Goal: Task Accomplishment & Management: Use online tool/utility

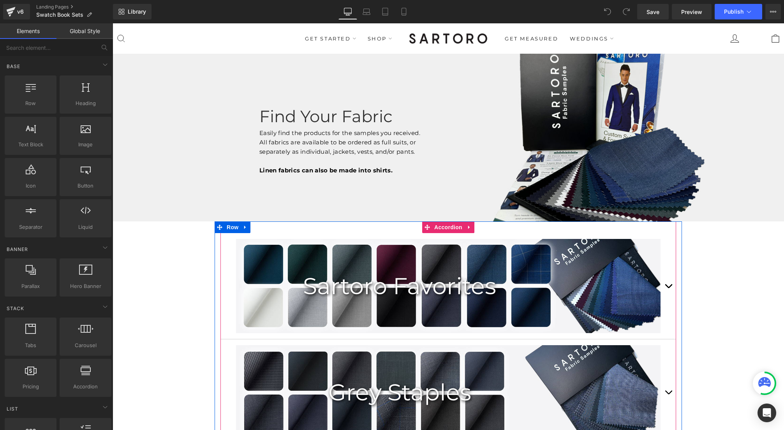
click at [668, 283] on button "button" at bounding box center [668, 286] width 16 height 106
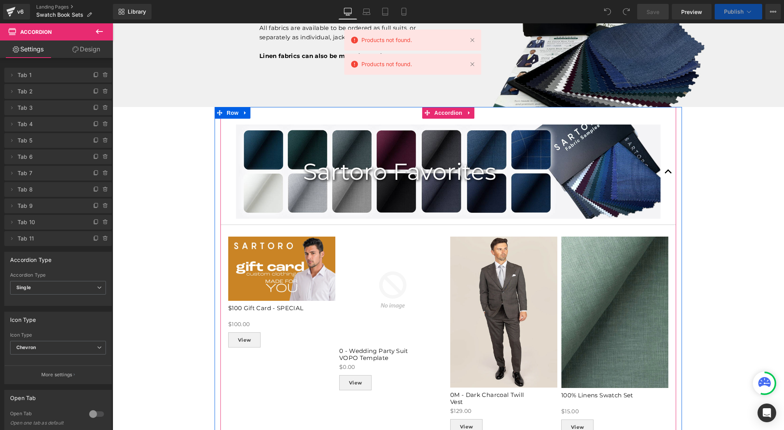
scroll to position [160, 0]
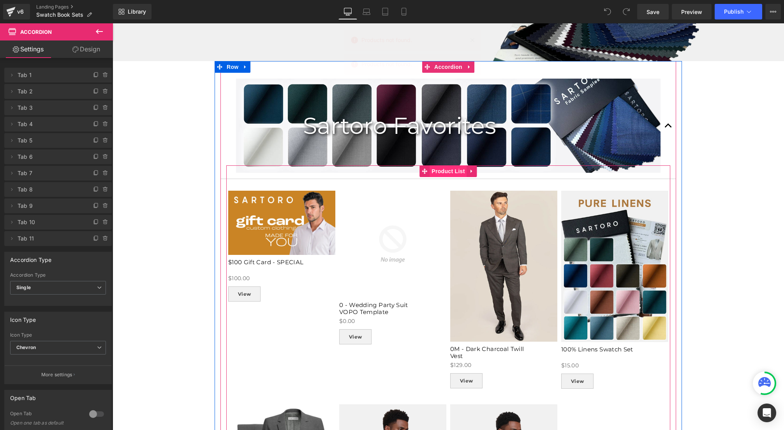
click at [446, 172] on span "Product List" at bounding box center [447, 171] width 37 height 12
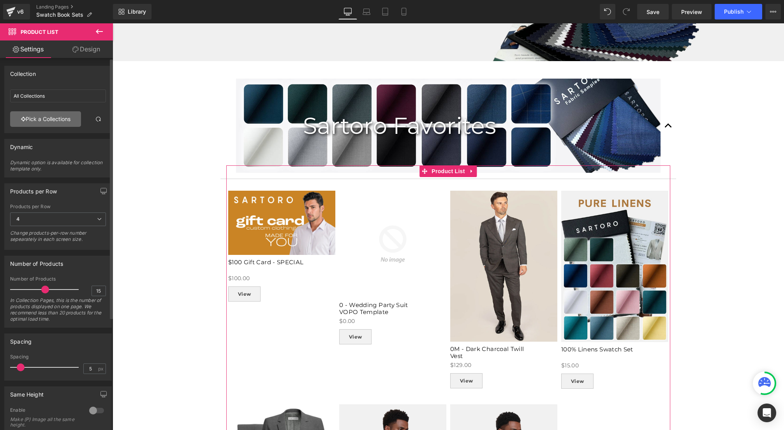
click at [49, 116] on link "Pick a Collections" at bounding box center [45, 119] width 71 height 16
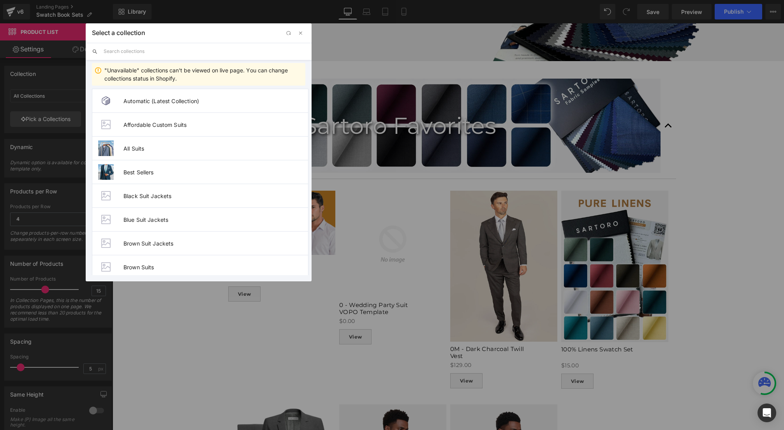
click at [125, 50] on input "text" at bounding box center [205, 51] width 202 height 17
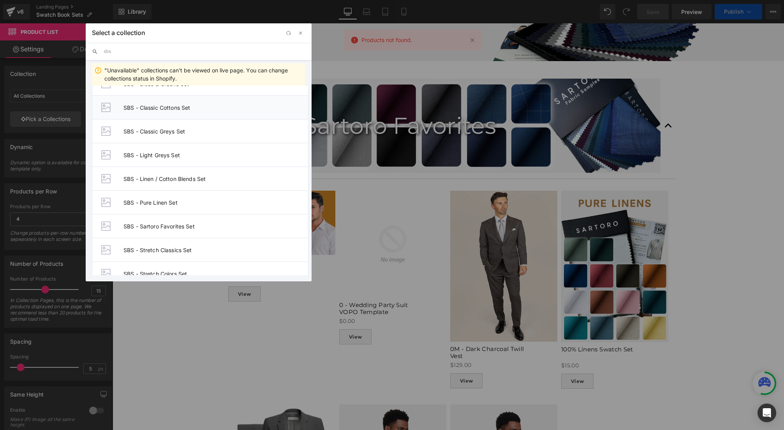
scroll to position [95, 0]
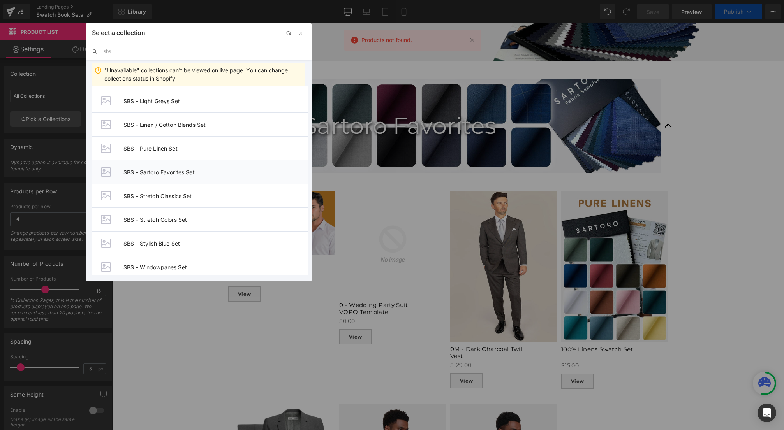
type input "sbs"
click at [155, 171] on span "SBS - Sartoro Favorites Set" at bounding box center [215, 172] width 185 height 7
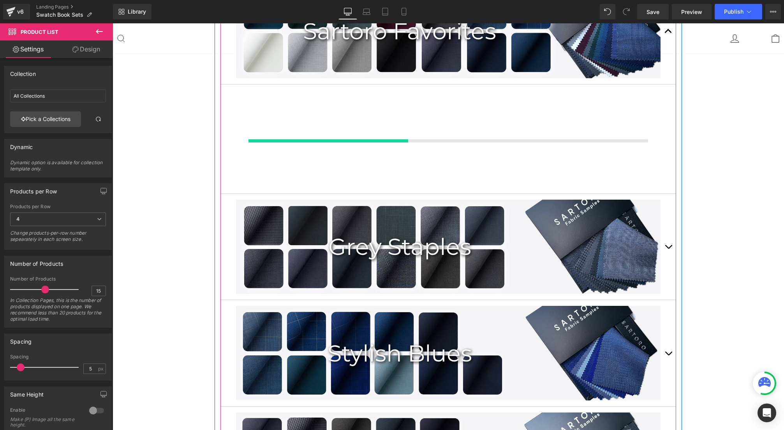
scroll to position [258, 0]
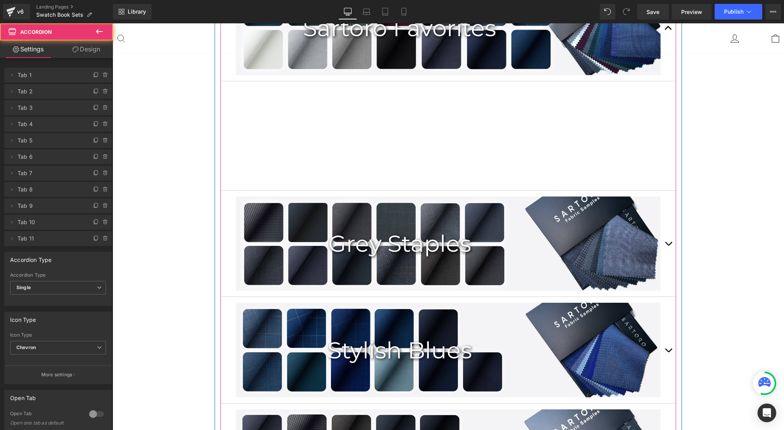
click at [667, 243] on button "button" at bounding box center [668, 244] width 16 height 106
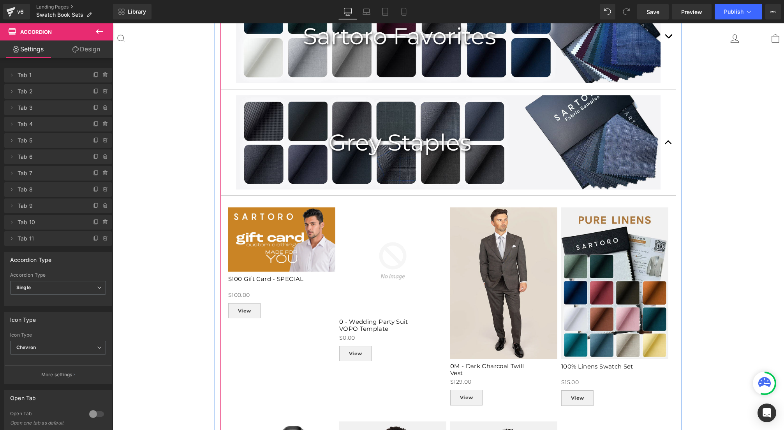
scroll to position [281, 0]
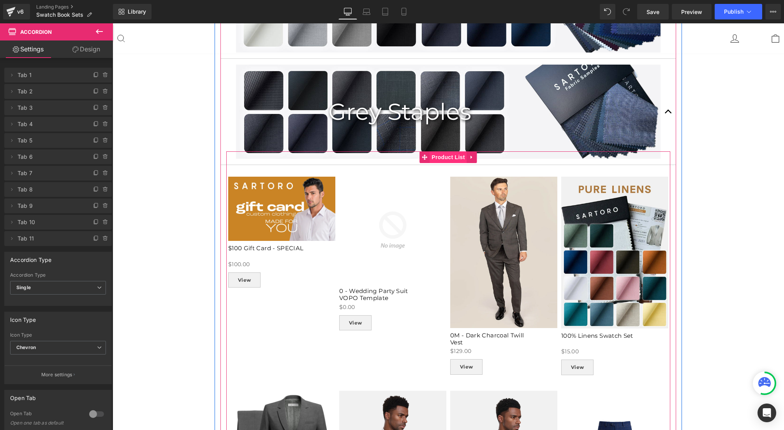
click at [447, 159] on span "Product List" at bounding box center [447, 157] width 37 height 12
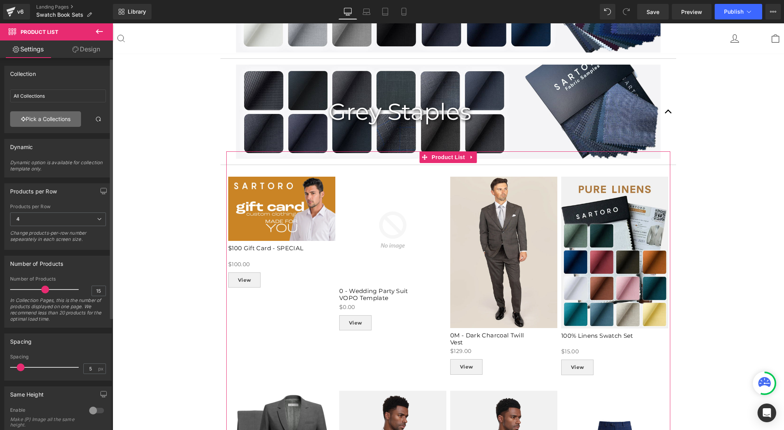
click at [58, 121] on link "Pick a Collections" at bounding box center [45, 119] width 71 height 16
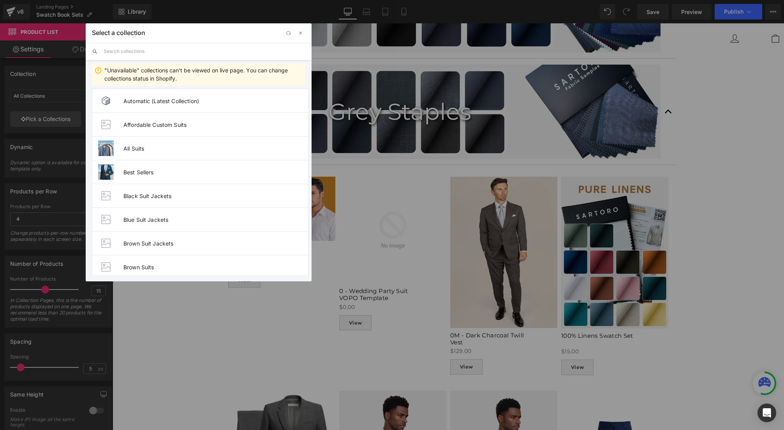
click at [133, 53] on input "text" at bounding box center [205, 51] width 202 height 17
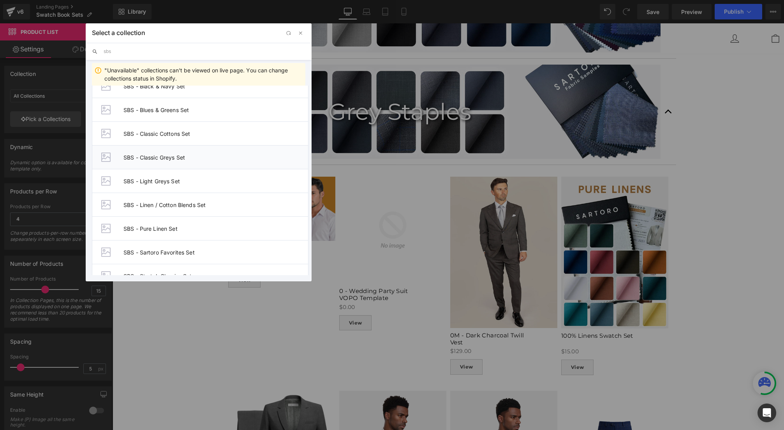
scroll to position [0, 0]
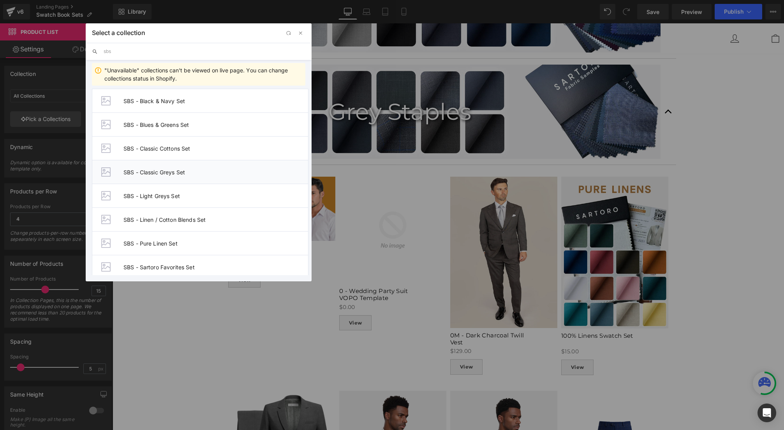
type input "sbs"
click at [159, 171] on span "SBS - Classic Greys Set" at bounding box center [215, 172] width 185 height 7
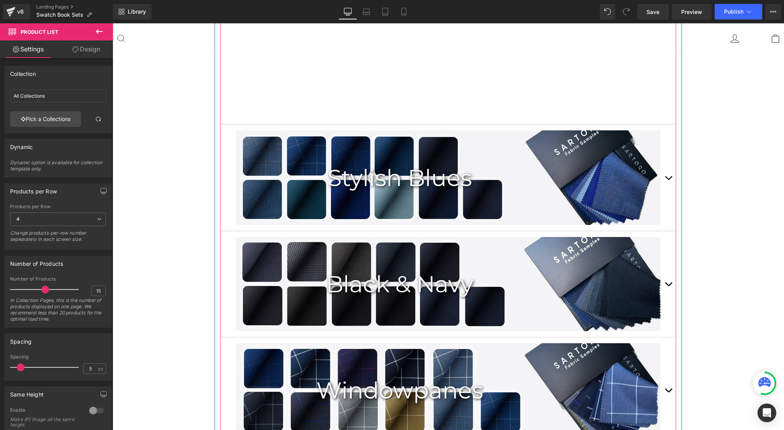
click at [668, 178] on button "button" at bounding box center [668, 178] width 16 height 106
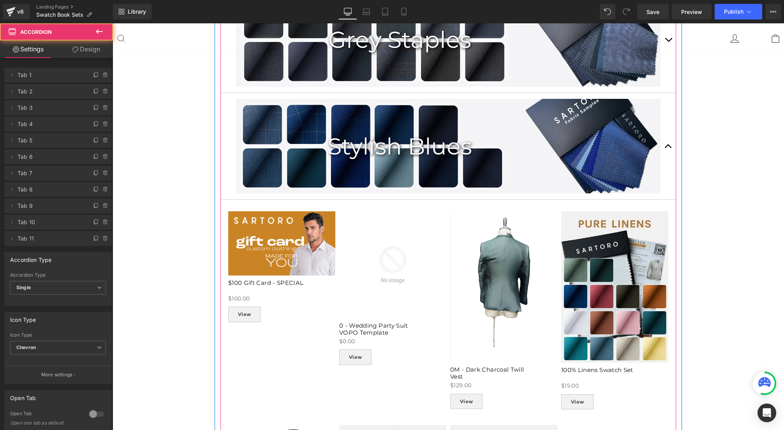
scroll to position [369, 0]
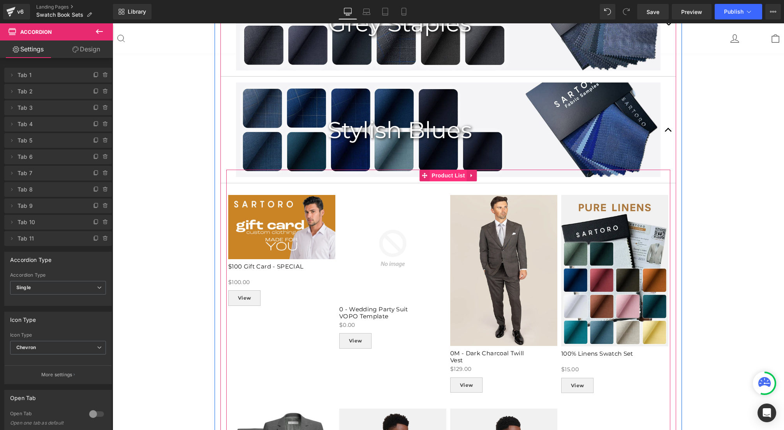
click at [443, 179] on span "Product List" at bounding box center [447, 176] width 37 height 12
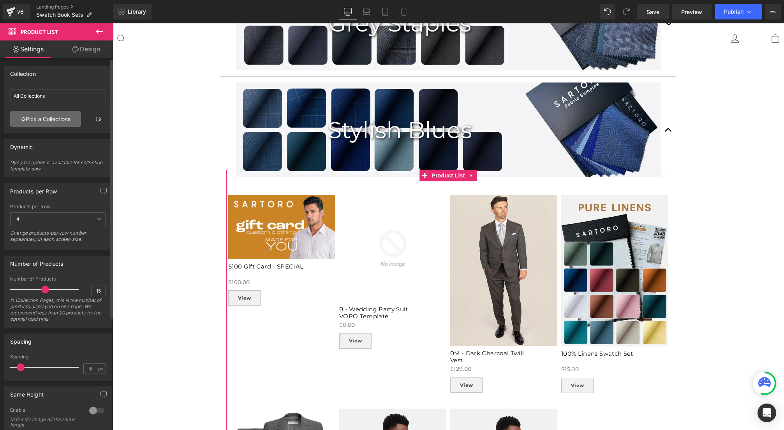
click at [45, 120] on link "Pick a Collections" at bounding box center [45, 119] width 71 height 16
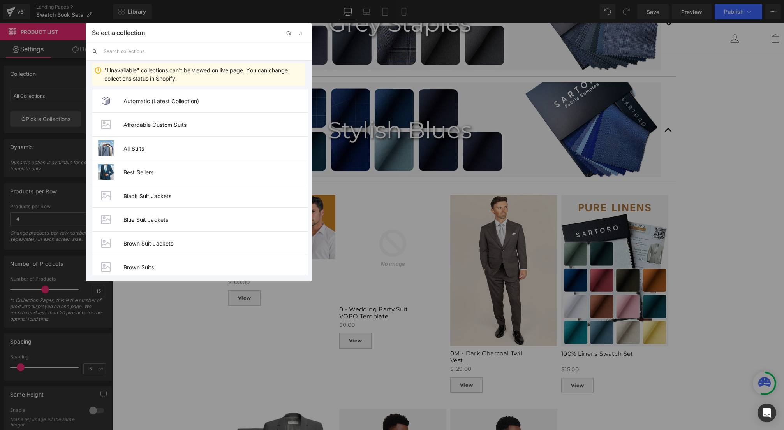
click at [152, 49] on input "text" at bounding box center [205, 51] width 202 height 17
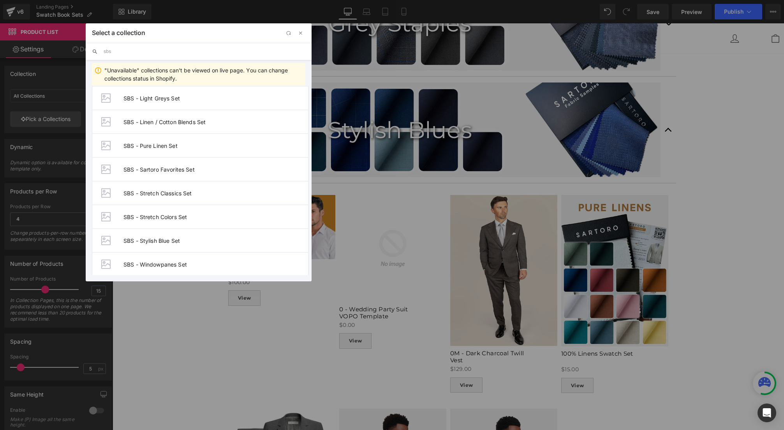
scroll to position [125, 0]
type input "sbs"
click at [152, 213] on span "SBS - Stylish Blue Set" at bounding box center [215, 214] width 185 height 7
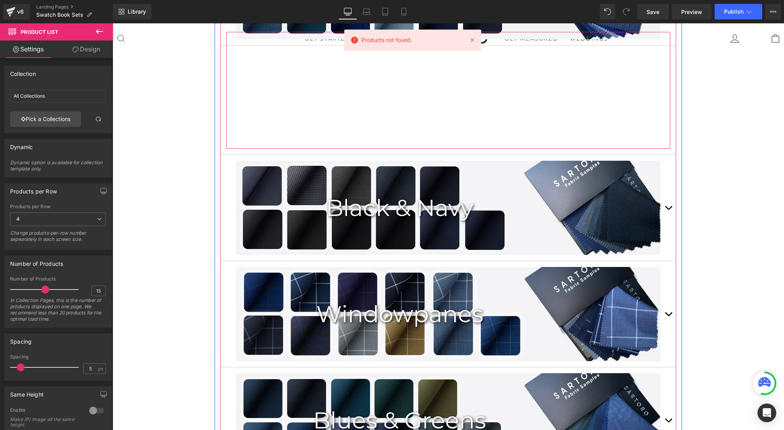
scroll to position [519, 0]
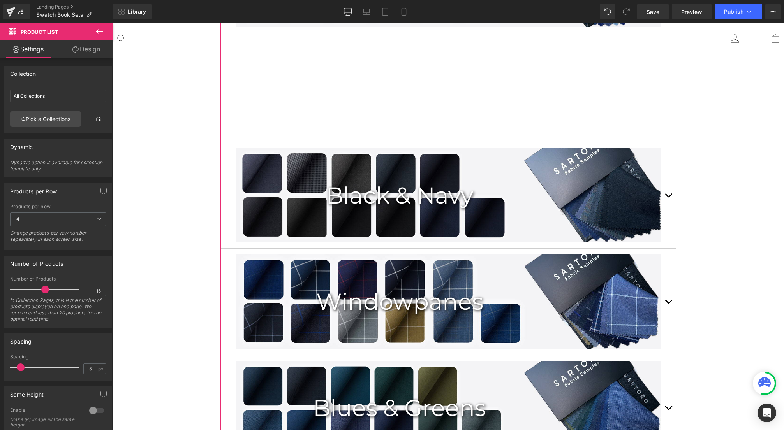
click at [670, 196] on button "button" at bounding box center [668, 195] width 16 height 106
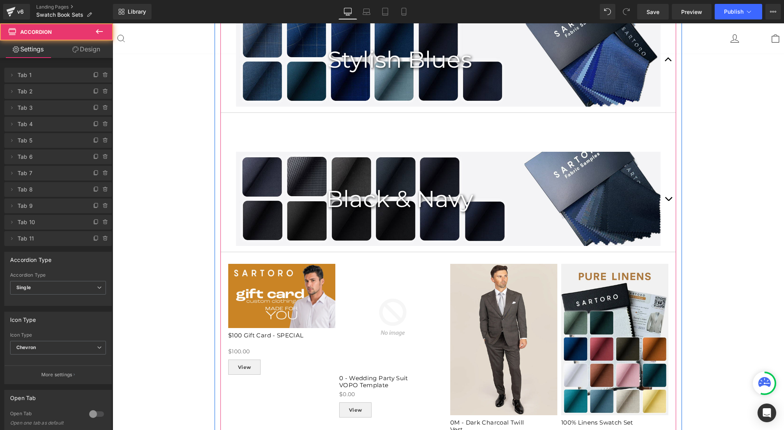
scroll to position [410, 0]
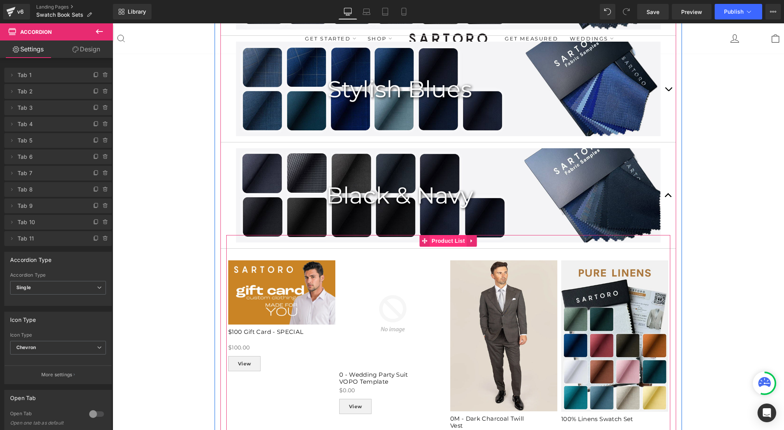
click at [439, 243] on span "Product List" at bounding box center [447, 241] width 37 height 12
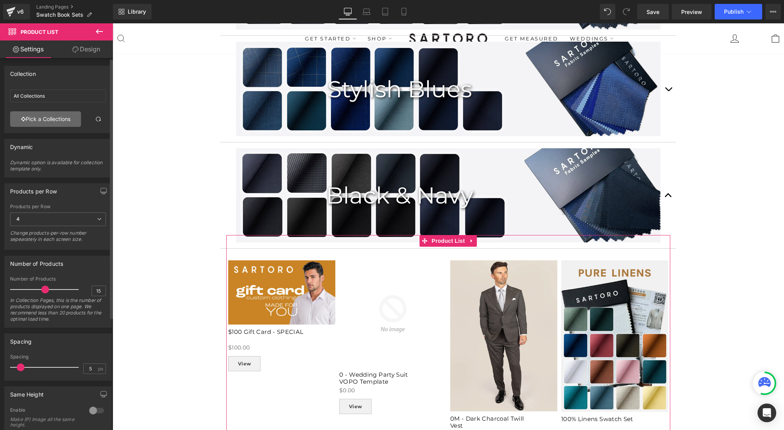
click at [49, 118] on link "Pick a Collections" at bounding box center [45, 119] width 71 height 16
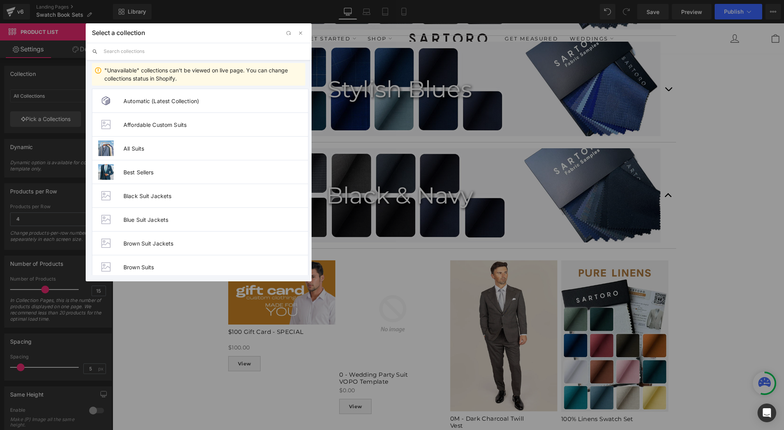
click at [119, 51] on input "text" at bounding box center [205, 51] width 202 height 17
type input "sbs"
click at [162, 101] on span "SBS - Black & Navy Set" at bounding box center [215, 101] width 185 height 7
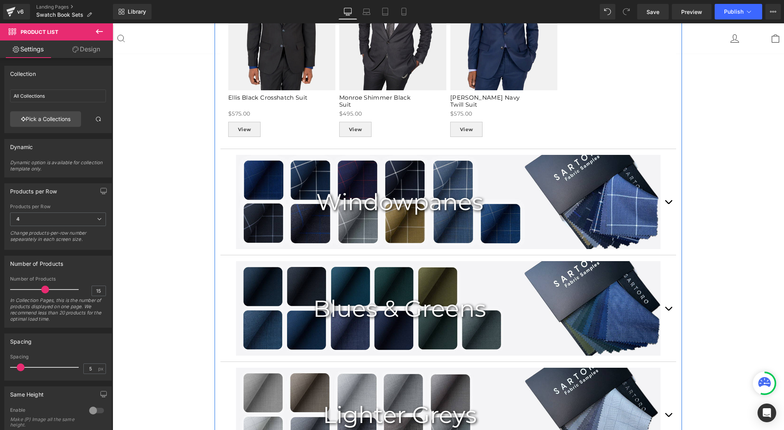
scroll to position [1164, 0]
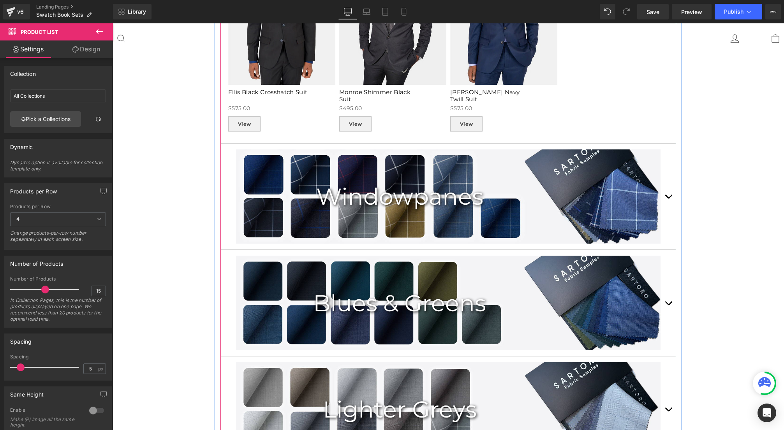
click at [670, 195] on button "button" at bounding box center [668, 197] width 16 height 106
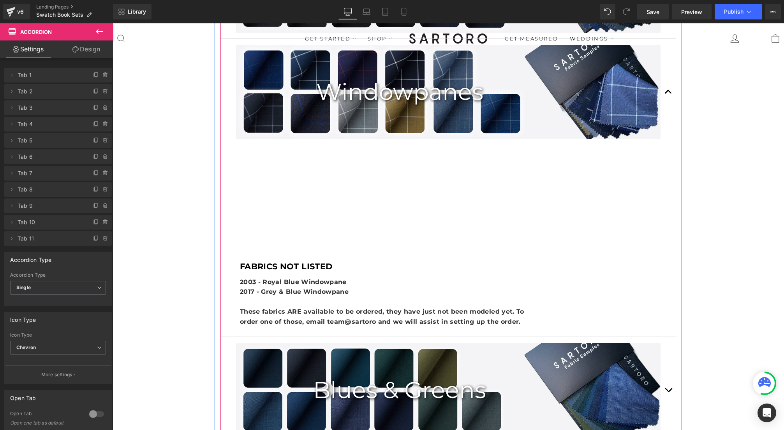
scroll to position [630, 0]
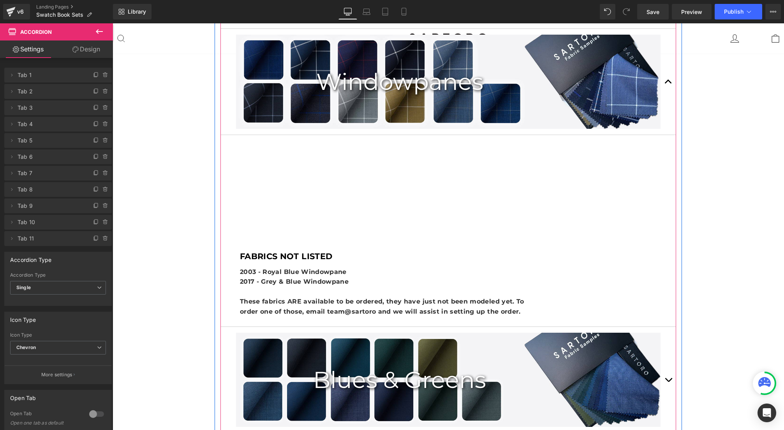
click at [351, 170] on div "Products not found. Product List" at bounding box center [448, 179] width 444 height 117
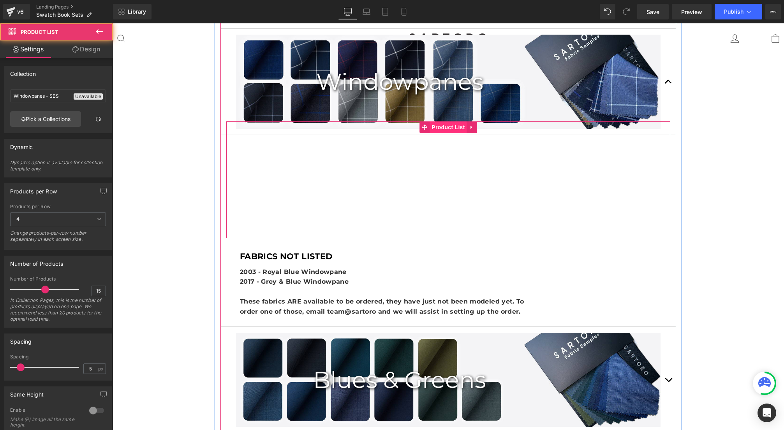
click at [445, 128] on span "Product List" at bounding box center [447, 127] width 37 height 12
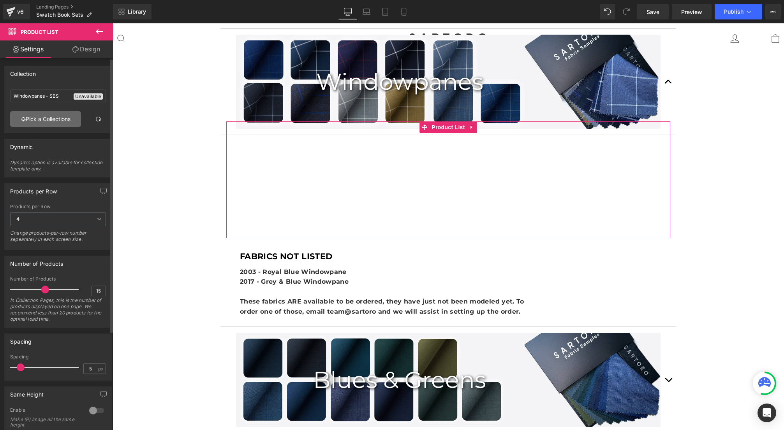
click at [57, 120] on link "Pick a Collections" at bounding box center [45, 119] width 71 height 16
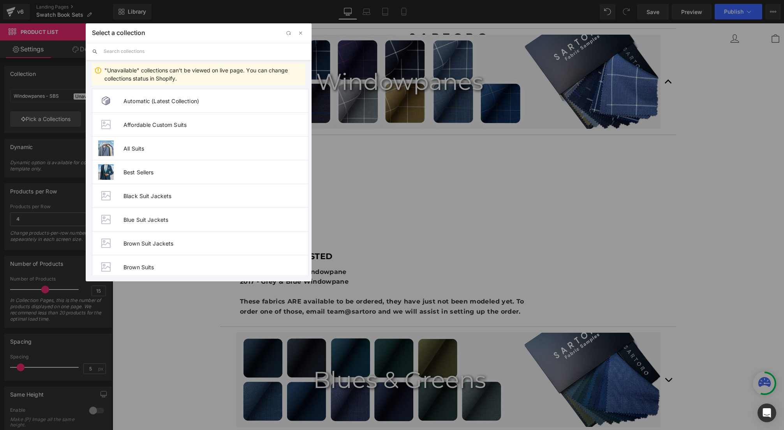
click at [112, 52] on input "text" at bounding box center [205, 51] width 202 height 17
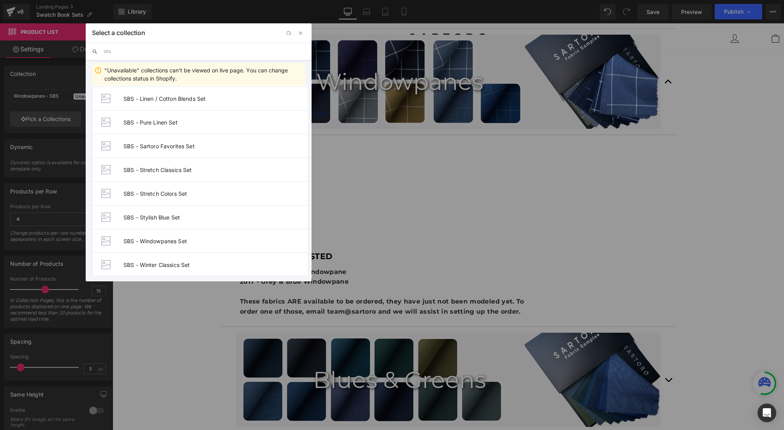
scroll to position [125, 0]
type input "sbs"
click at [146, 239] on span "SBS - Windowpanes Set" at bounding box center [215, 237] width 185 height 7
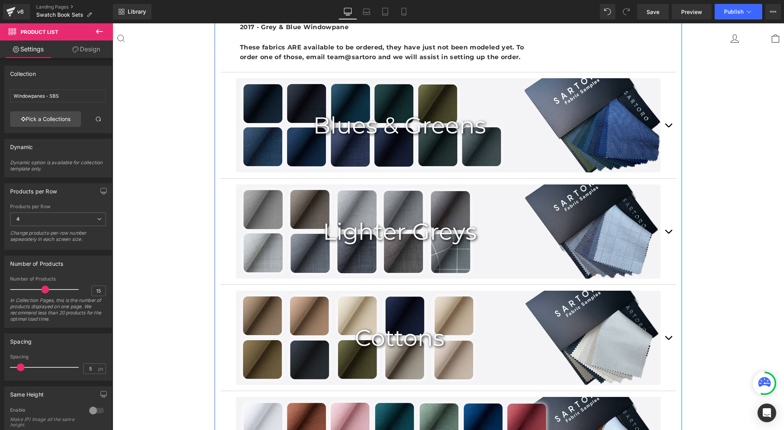
scroll to position [1433, 0]
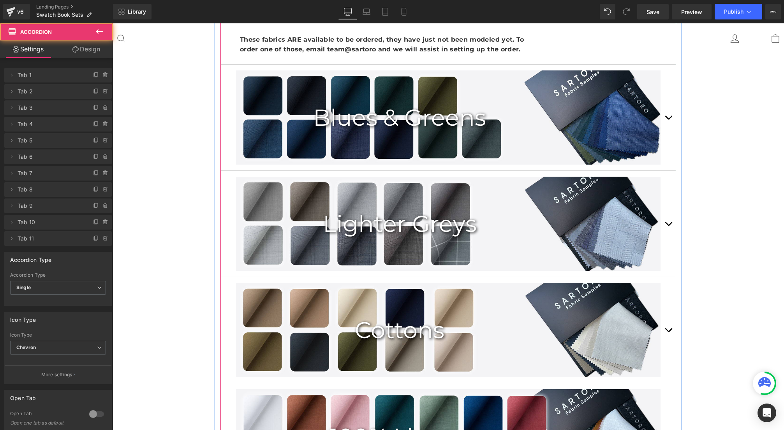
click at [666, 116] on button "button" at bounding box center [668, 118] width 16 height 106
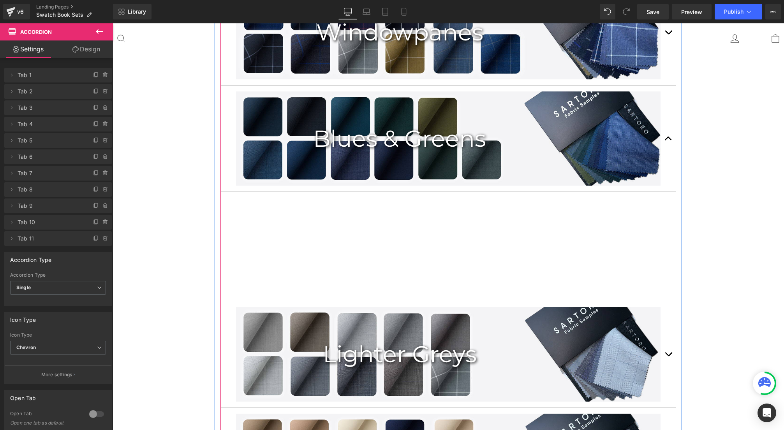
scroll to position [672, 0]
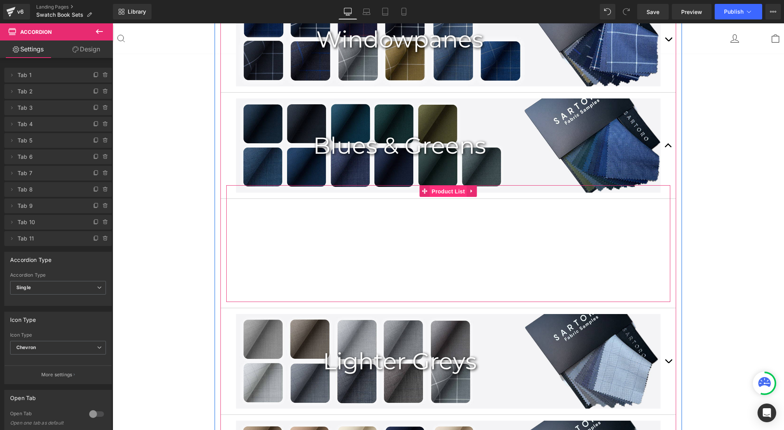
click at [447, 193] on span "Product List" at bounding box center [447, 192] width 37 height 12
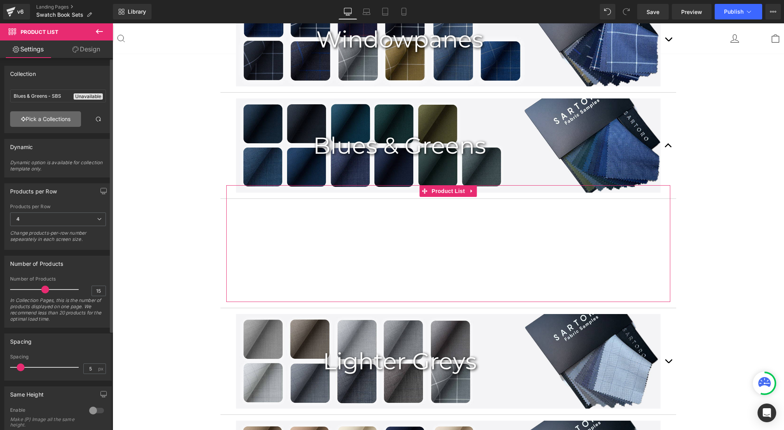
click at [47, 121] on link "Pick a Collections" at bounding box center [45, 119] width 71 height 16
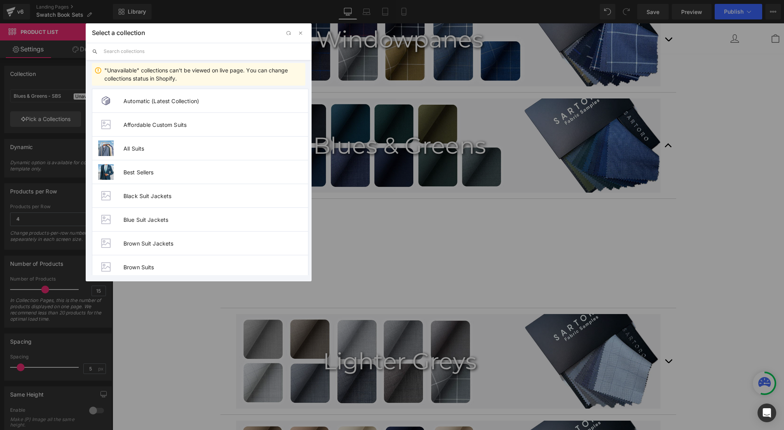
click at [132, 54] on input "text" at bounding box center [205, 51] width 202 height 17
type input "sbs"
click at [147, 124] on span "SBS - Blues & Greens Set" at bounding box center [215, 124] width 185 height 7
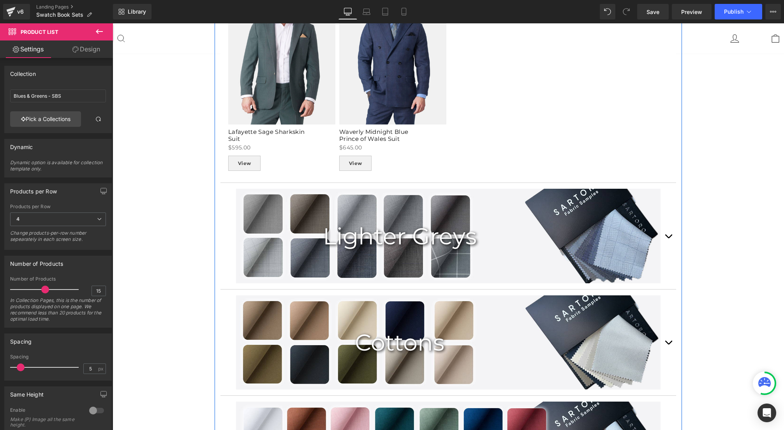
scroll to position [1371, 0]
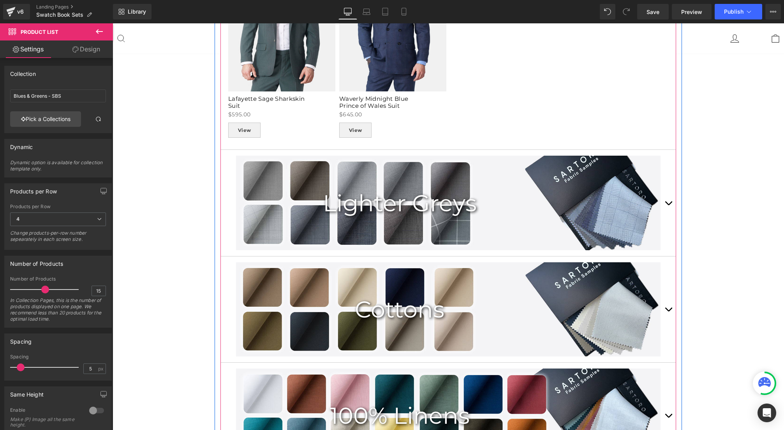
click at [669, 203] on button "button" at bounding box center [668, 203] width 16 height 106
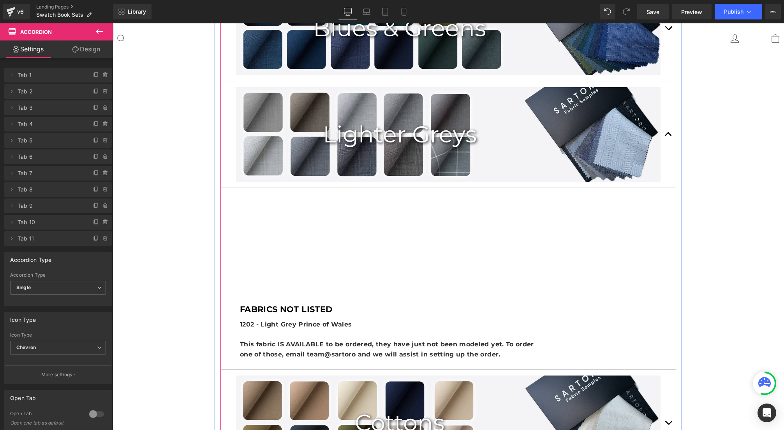
scroll to position [814, 0]
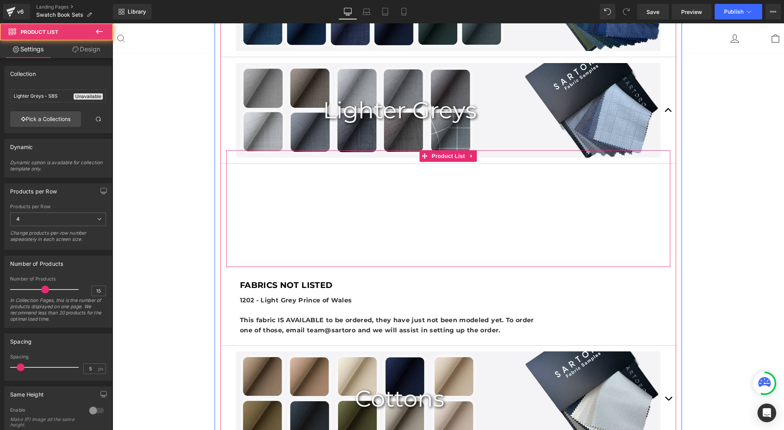
click at [439, 170] on div "Products not found. Product List" at bounding box center [448, 208] width 444 height 117
click at [442, 158] on span "Product List" at bounding box center [447, 156] width 37 height 12
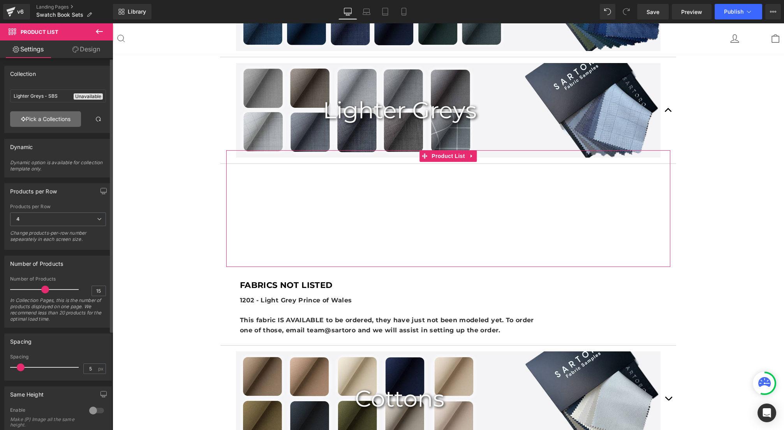
click at [54, 117] on link "Pick a Collections" at bounding box center [45, 119] width 71 height 16
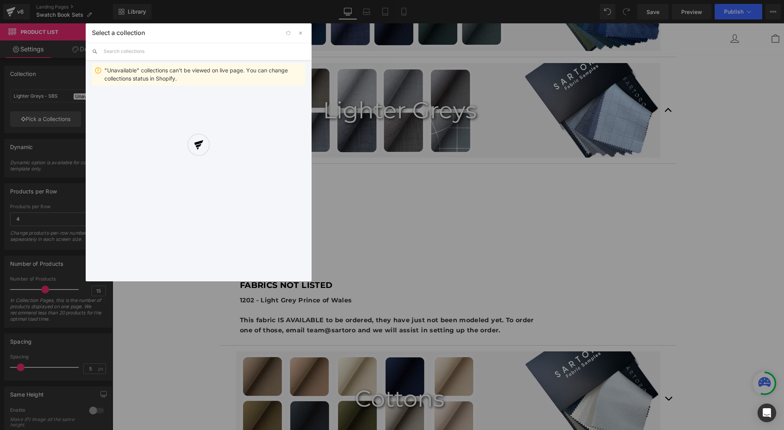
click at [181, 50] on input "text" at bounding box center [205, 51] width 202 height 17
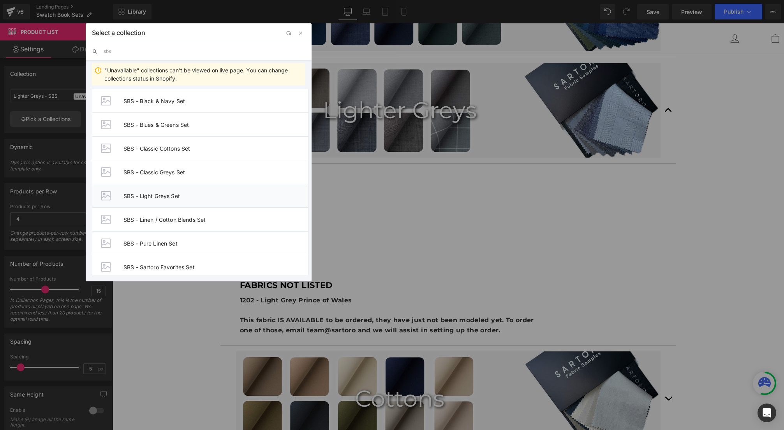
type input "sbs"
click at [158, 194] on span "SBS - Light Greys Set" at bounding box center [215, 196] width 185 height 7
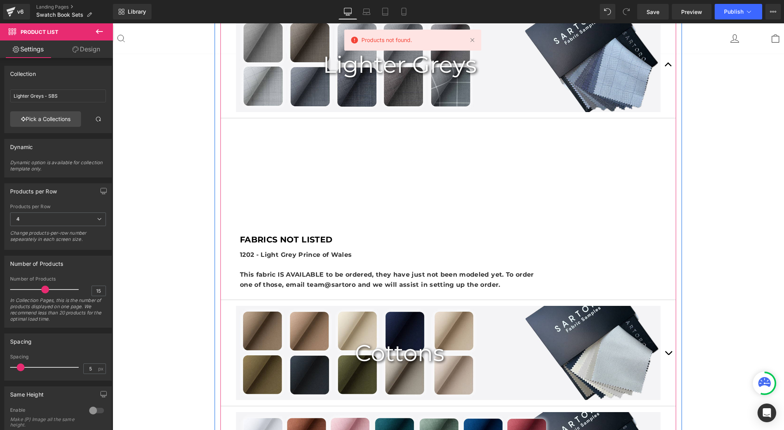
scroll to position [863, 0]
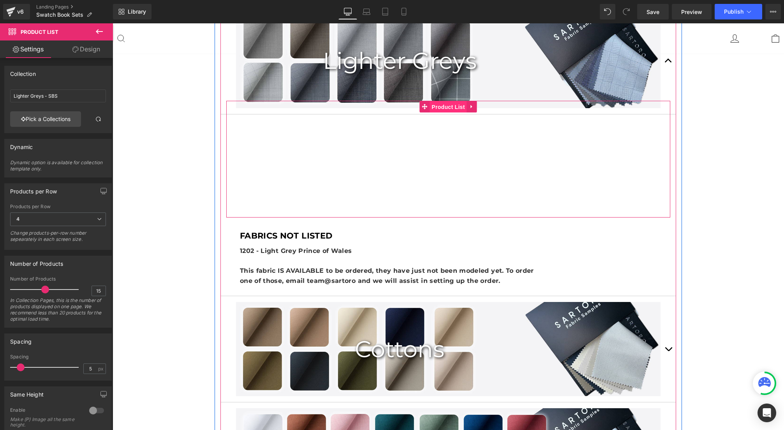
click at [443, 107] on span "Product List" at bounding box center [447, 107] width 37 height 12
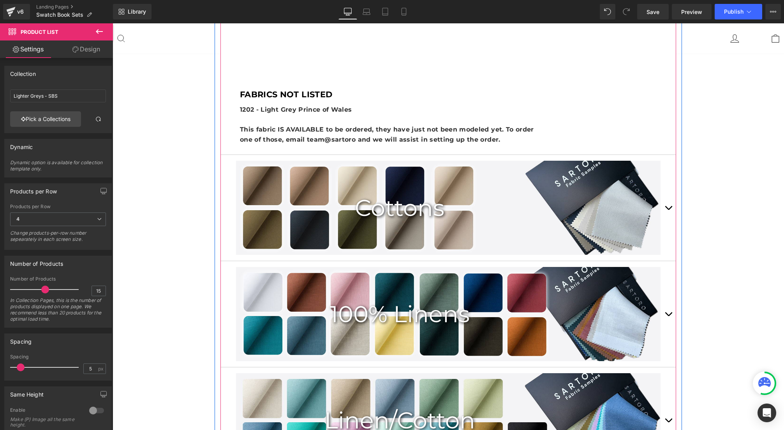
scroll to position [1009, 0]
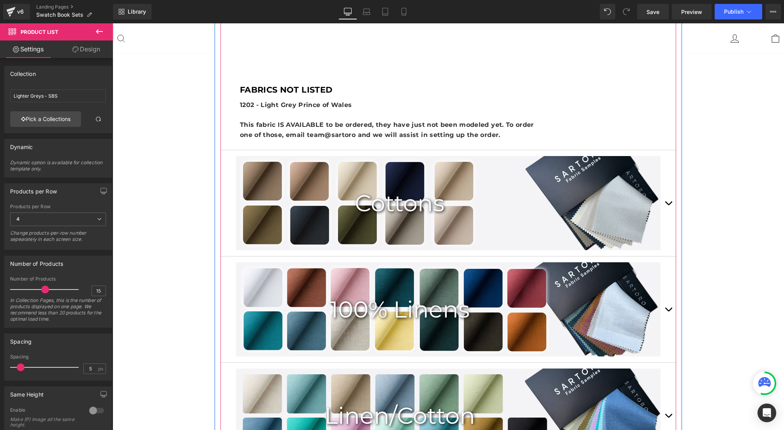
click at [669, 200] on button "button" at bounding box center [668, 203] width 16 height 106
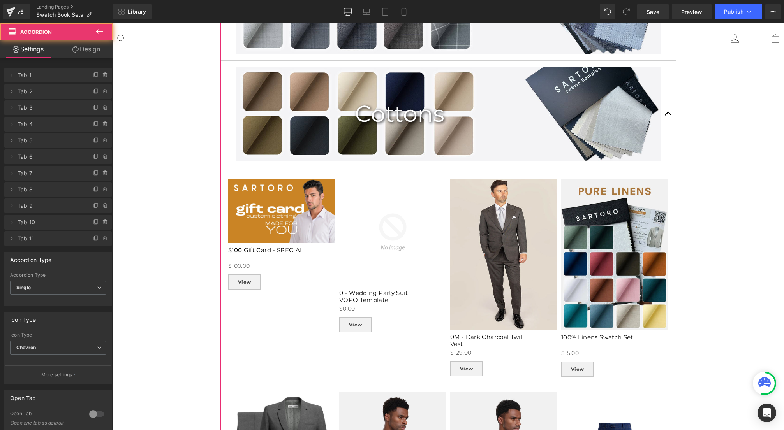
scroll to position [941, 0]
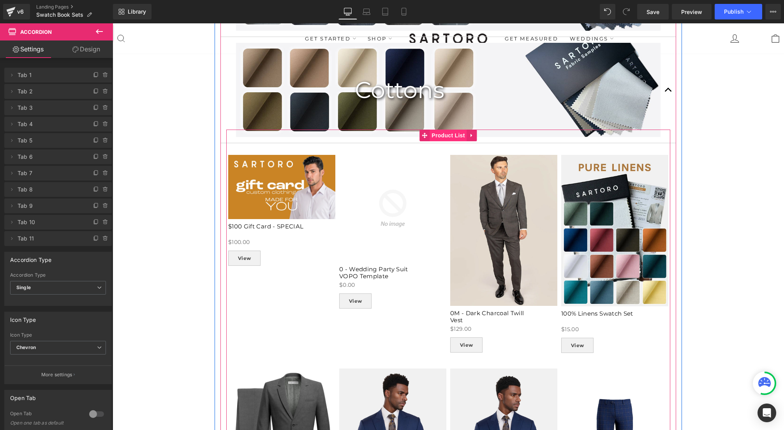
click at [445, 137] on span "Product List" at bounding box center [447, 136] width 37 height 12
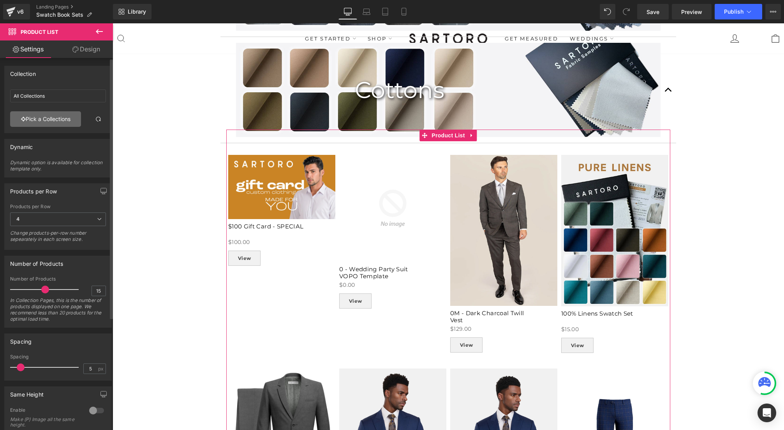
click at [51, 118] on link "Pick a Collections" at bounding box center [45, 119] width 71 height 16
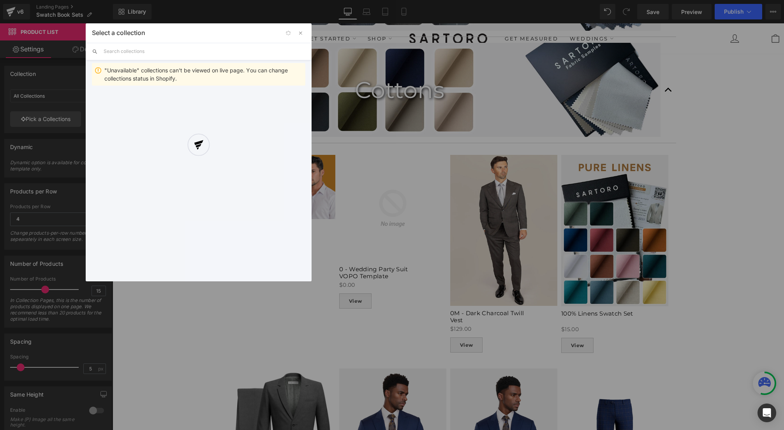
click at [147, 51] on div "Select a collection Back to Library Insert "Unavailable" collections can't be v…" at bounding box center [199, 152] width 226 height 258
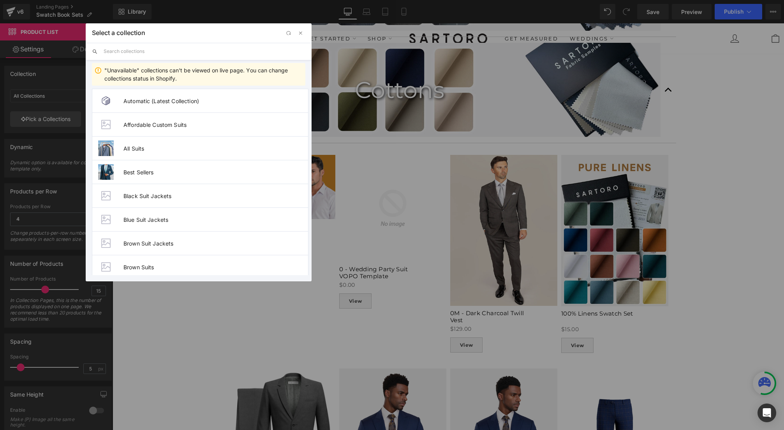
click at [147, 51] on input "text" at bounding box center [205, 51] width 202 height 17
type input "sbs"
click at [165, 148] on span "SBS - Classic Cottons Set" at bounding box center [215, 148] width 185 height 7
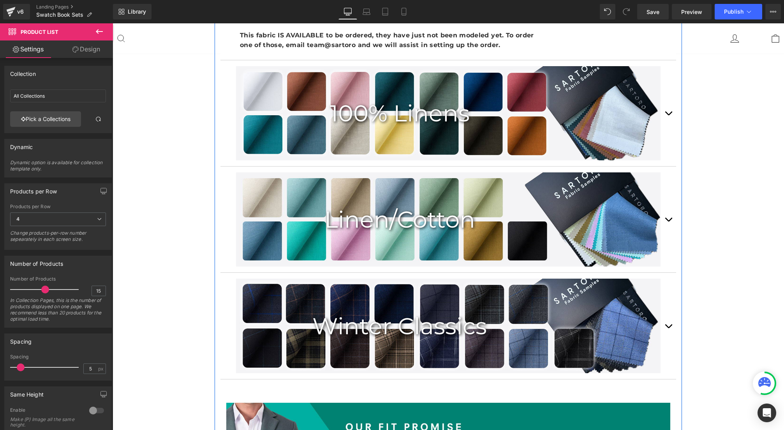
scroll to position [1754, 0]
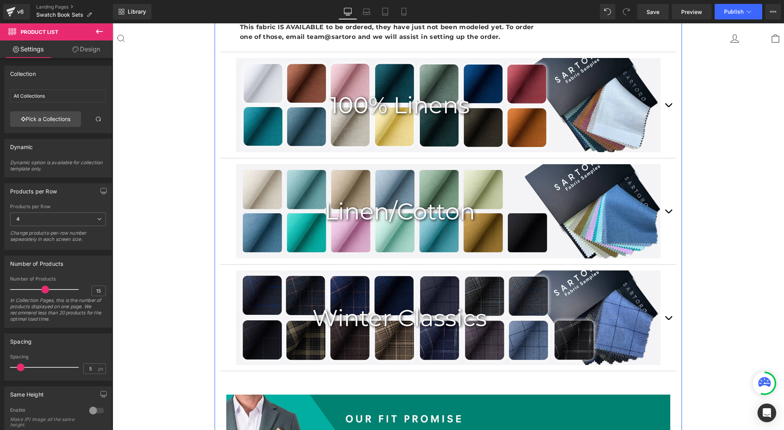
click at [669, 105] on button "button" at bounding box center [668, 105] width 16 height 106
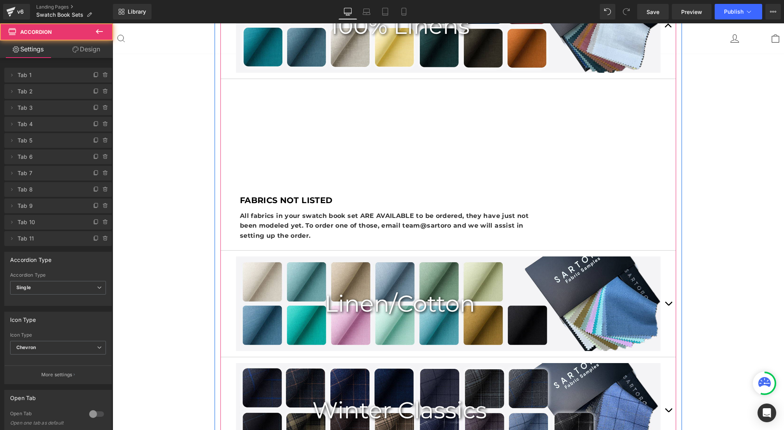
scroll to position [1032, 0]
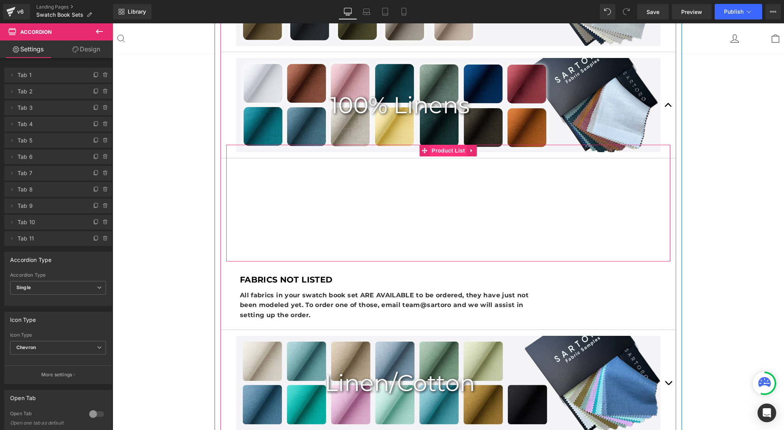
click at [438, 150] on span "Product List" at bounding box center [447, 151] width 37 height 12
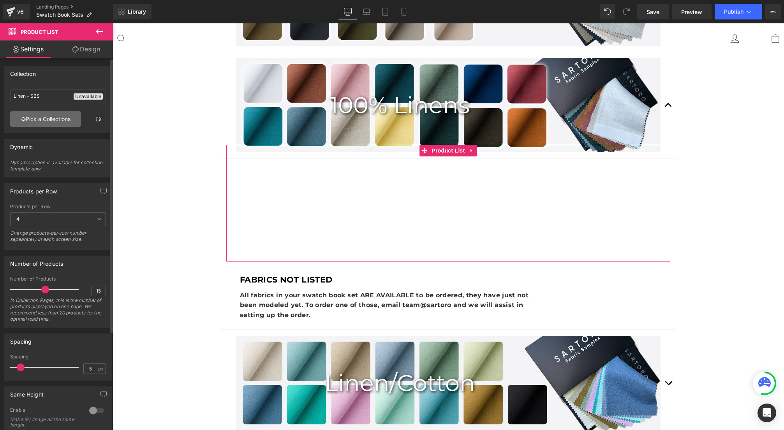
click at [46, 118] on link "Pick a Collections" at bounding box center [45, 119] width 71 height 16
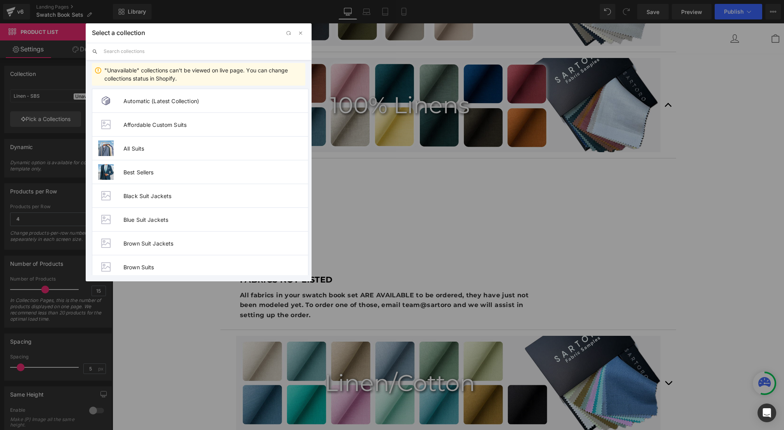
click at [114, 53] on input "text" at bounding box center [205, 51] width 202 height 17
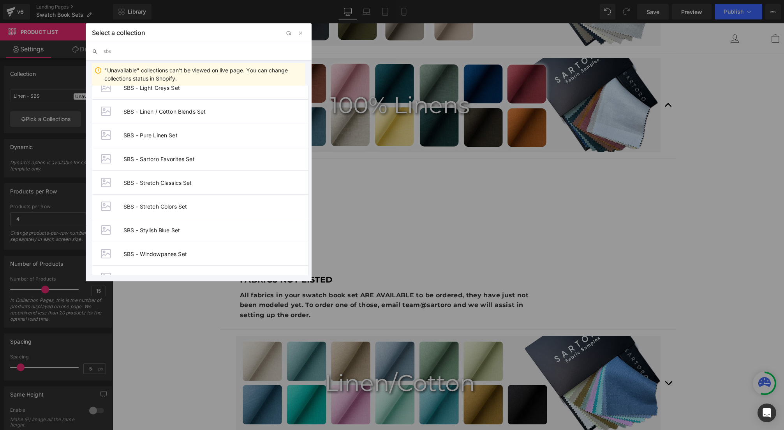
scroll to position [125, 0]
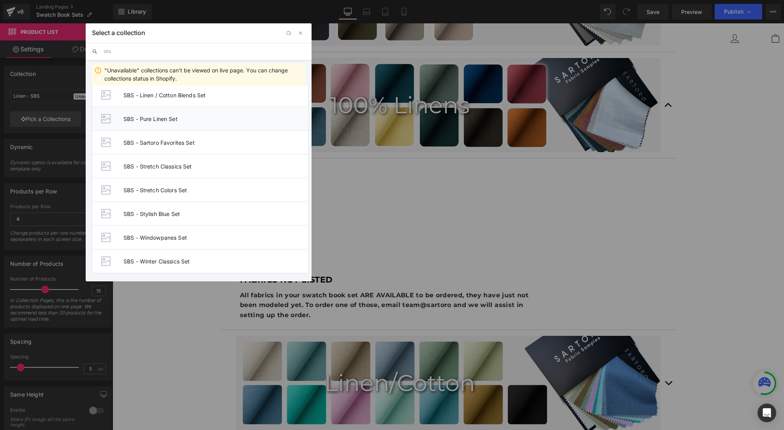
type input "sbs"
click at [160, 119] on span "SBS - Pure Linen Set" at bounding box center [215, 119] width 185 height 7
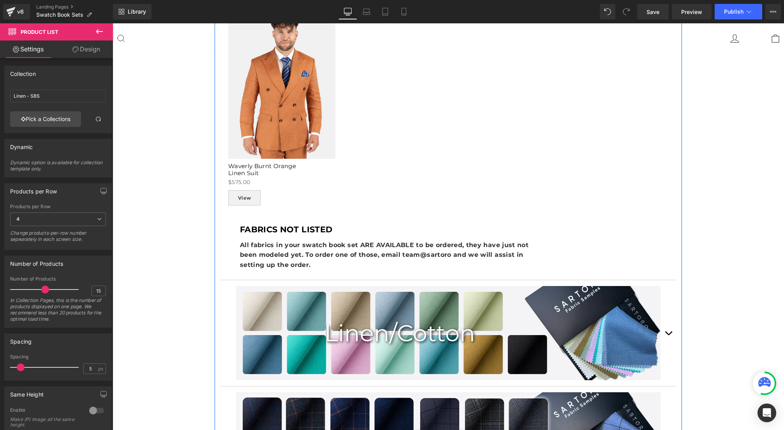
scroll to position [1947, 0]
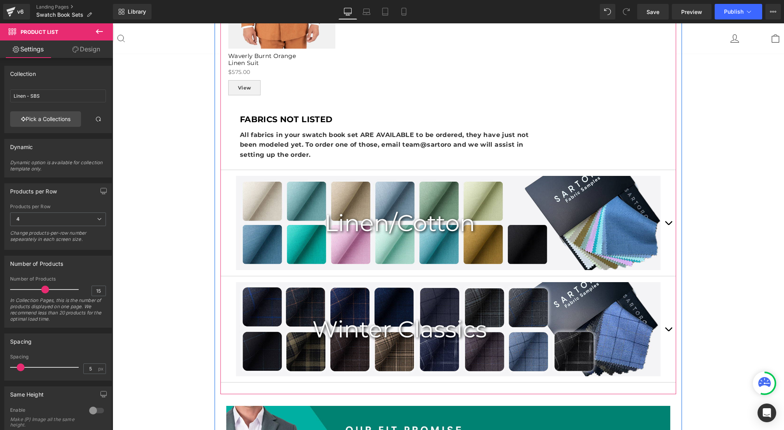
click at [668, 223] on button "button" at bounding box center [668, 223] width 16 height 106
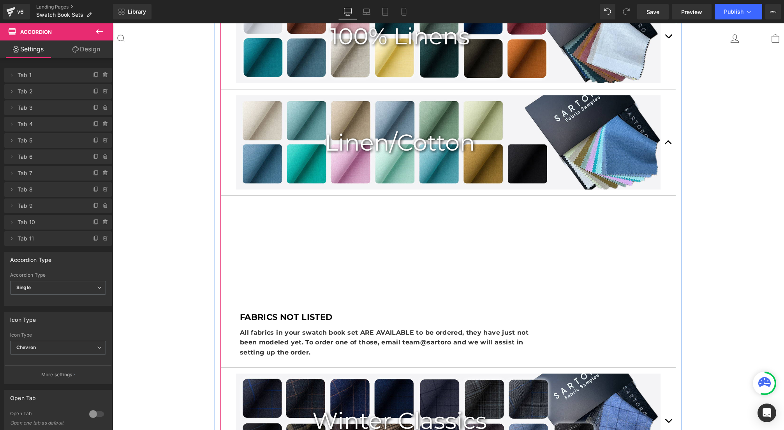
scroll to position [1122, 0]
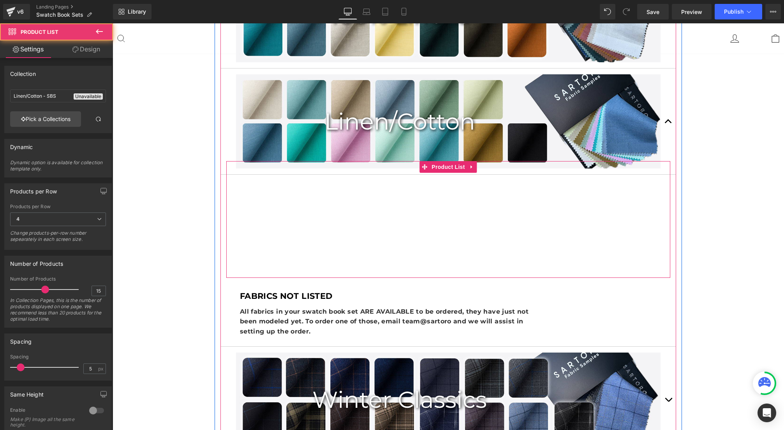
click at [430, 181] on div "Products not found. Product List" at bounding box center [448, 219] width 444 height 117
click at [441, 169] on span "Product List" at bounding box center [447, 168] width 37 height 12
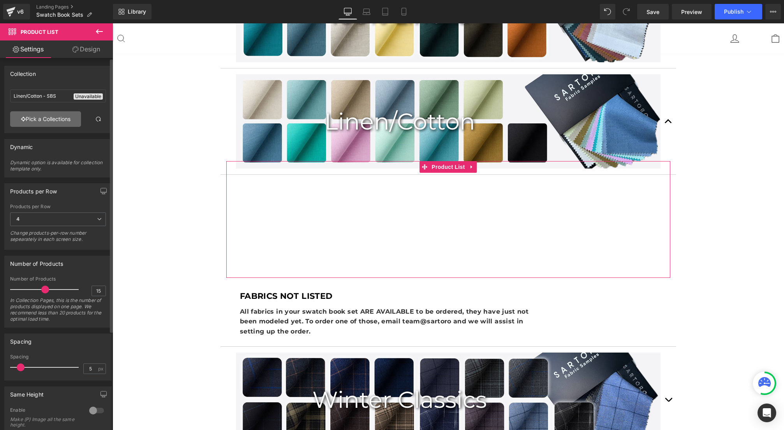
click at [50, 120] on link "Pick a Collections" at bounding box center [45, 119] width 71 height 16
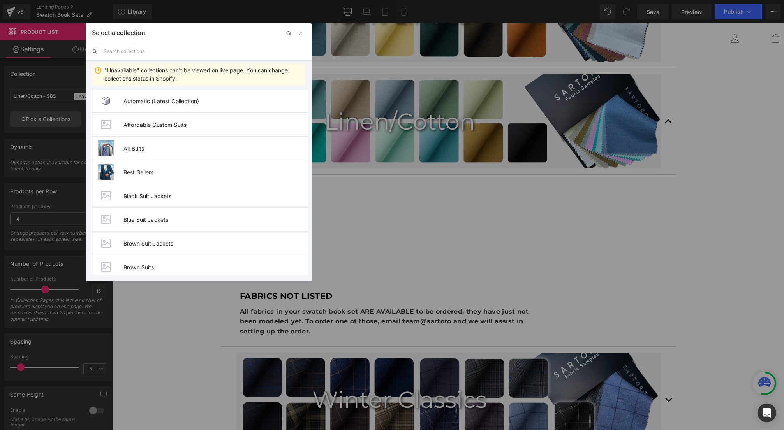
click at [139, 50] on input "text" at bounding box center [205, 51] width 202 height 17
type input "sbs"
click at [159, 218] on span "SBS - Linen / Cotton Blends Set" at bounding box center [215, 219] width 185 height 7
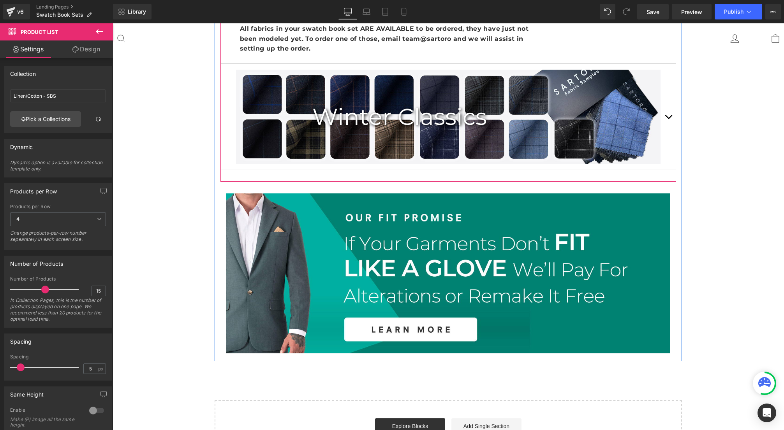
scroll to position [1960, 0]
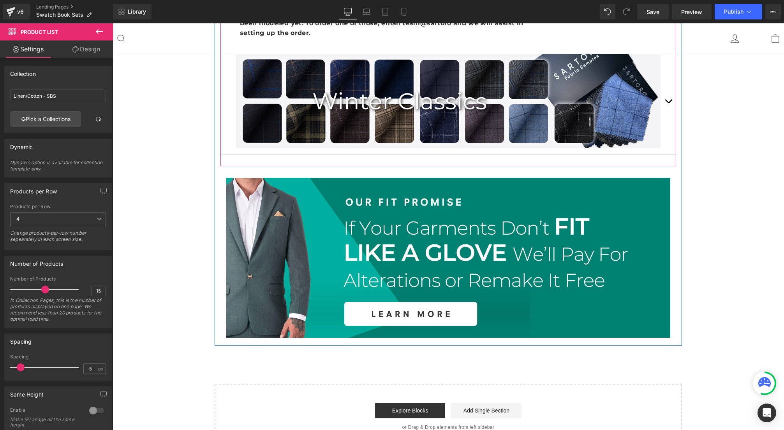
click at [668, 101] on button "button" at bounding box center [668, 101] width 16 height 106
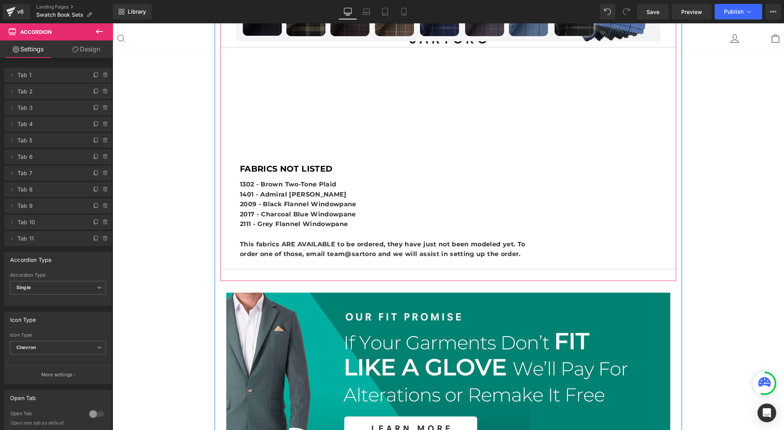
scroll to position [1336, 0]
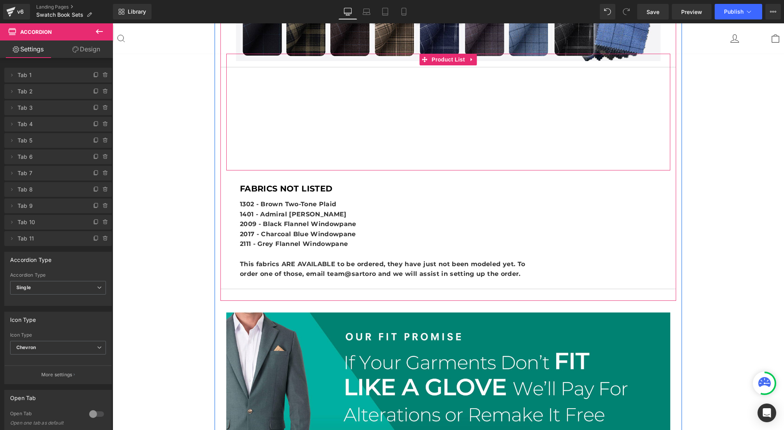
click at [452, 92] on div "Products not found. Product List" at bounding box center [448, 112] width 444 height 117
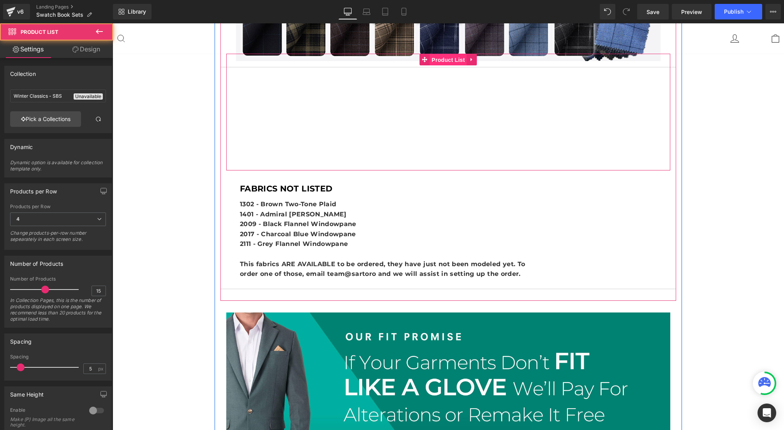
click at [451, 60] on span "Product List" at bounding box center [447, 60] width 37 height 12
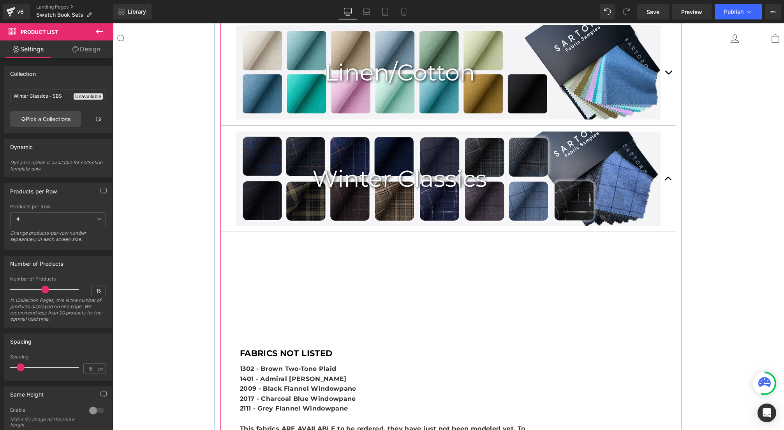
scroll to position [1168, 0]
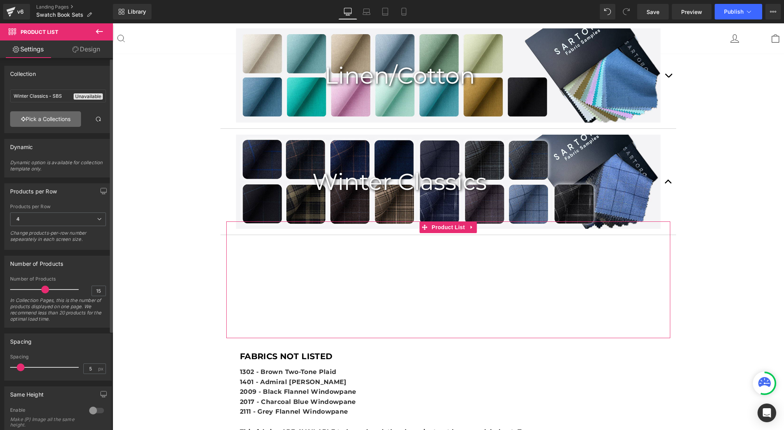
click at [48, 115] on link "Pick a Collections" at bounding box center [45, 119] width 71 height 16
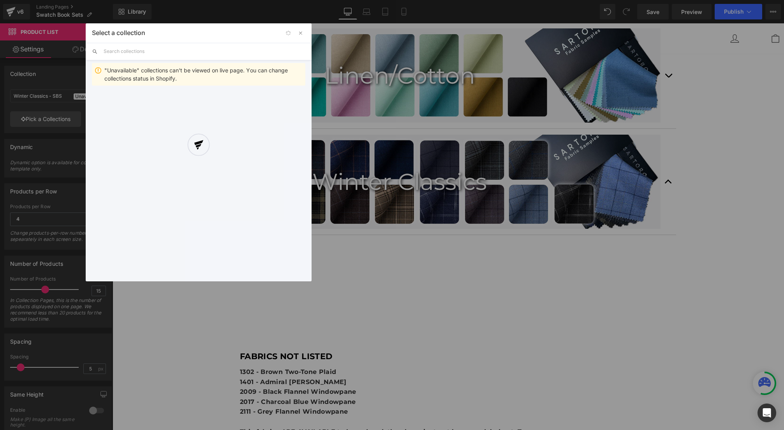
click at [131, 53] on div "Select a collection Back to Library Insert "Unavailable" collections can't be v…" at bounding box center [199, 152] width 226 height 258
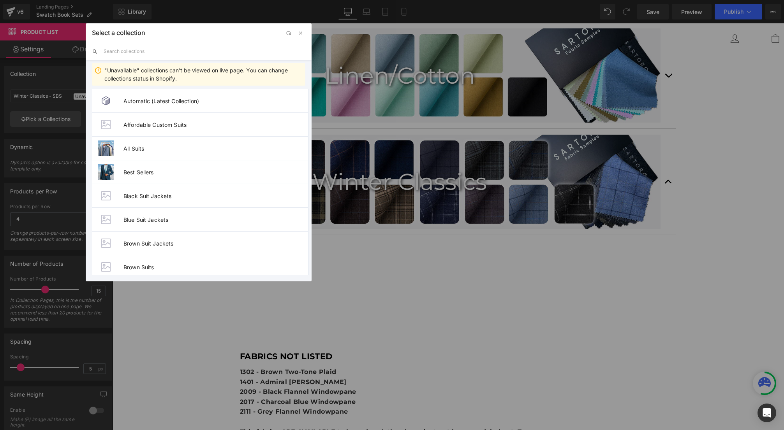
click at [132, 51] on input "text" at bounding box center [205, 51] width 202 height 17
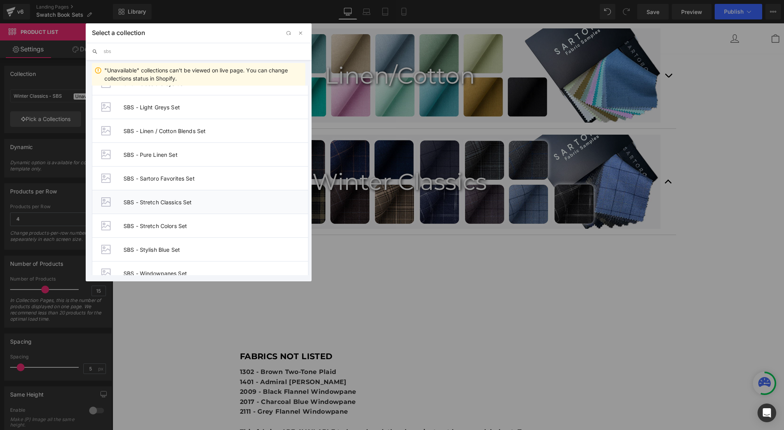
scroll to position [125, 0]
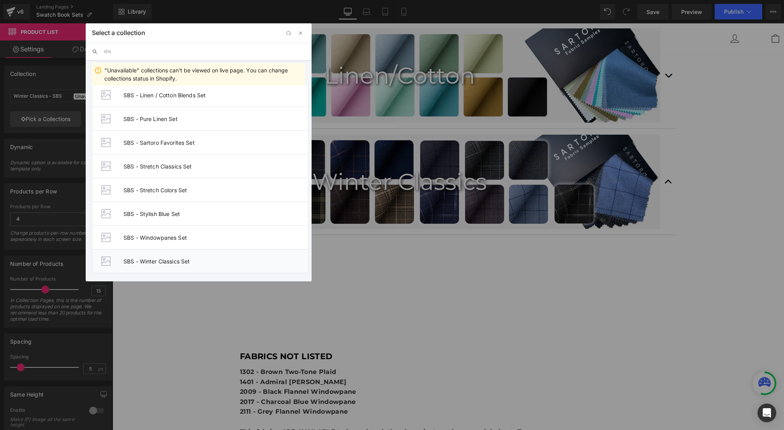
type input "sbs"
click at [154, 259] on span "SBS - Winter Classics Set" at bounding box center [215, 261] width 185 height 7
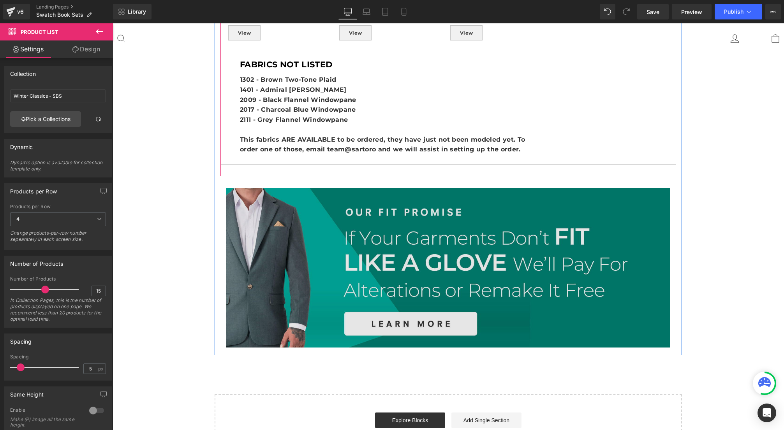
scroll to position [2055, 0]
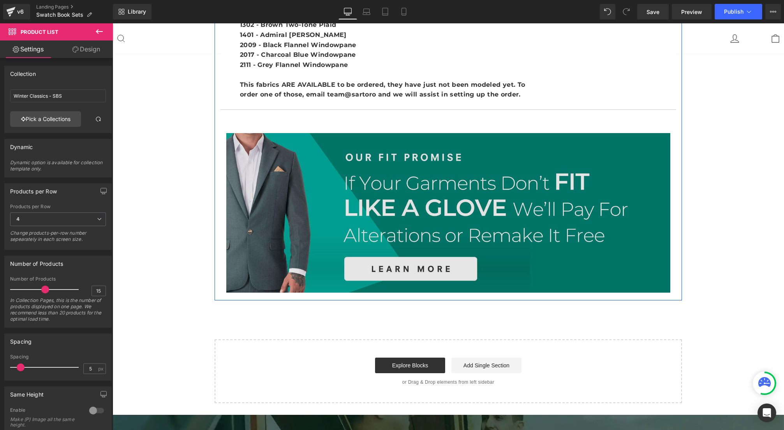
click at [380, 178] on img at bounding box center [448, 213] width 444 height 160
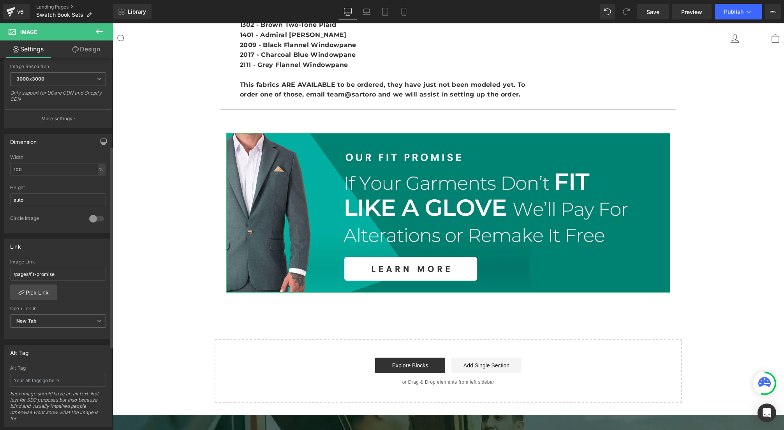
scroll to position [163, 0]
click at [63, 272] on input "/pages/fit-promise" at bounding box center [58, 271] width 96 height 13
drag, startPoint x: 62, startPoint y: 272, endPoint x: 31, endPoint y: 273, distance: 31.2
click at [31, 273] on input "/pages/fit-promise" at bounding box center [58, 271] width 96 height 13
paste input "our-"
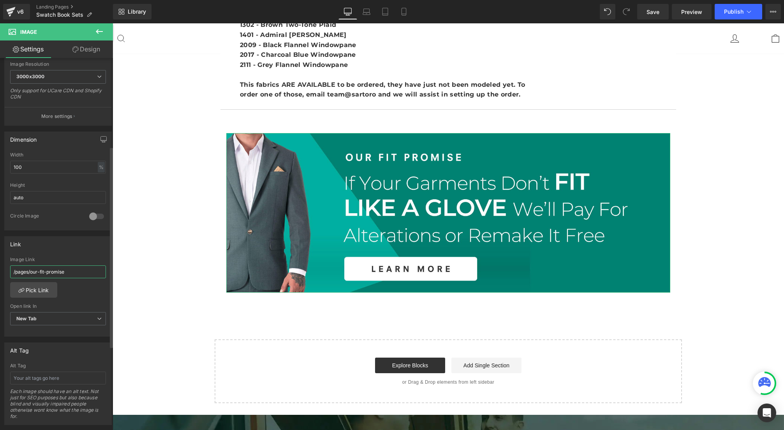
type input "/pages/our-fit-promise"
click at [67, 257] on div "Image Link" at bounding box center [58, 259] width 96 height 5
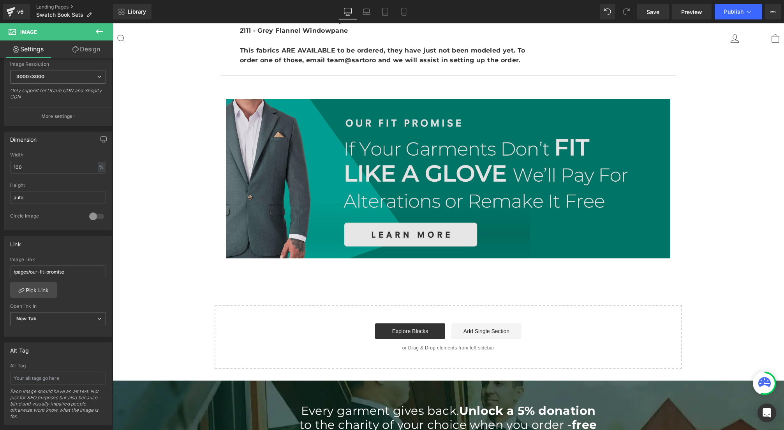
scroll to position [2096, 0]
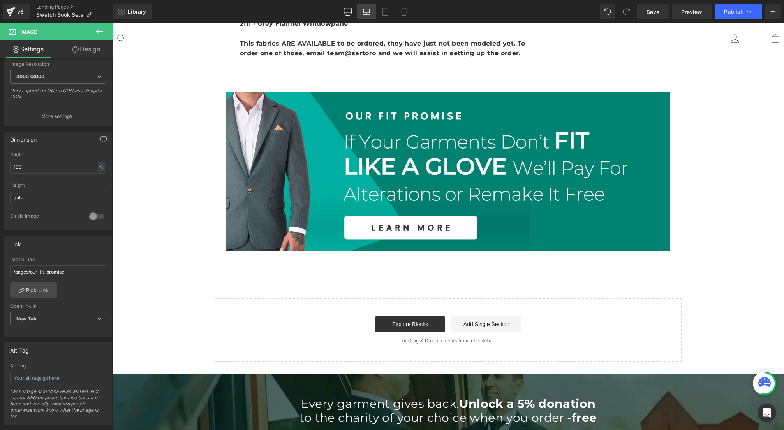
click at [366, 9] on icon at bounding box center [366, 12] width 8 height 8
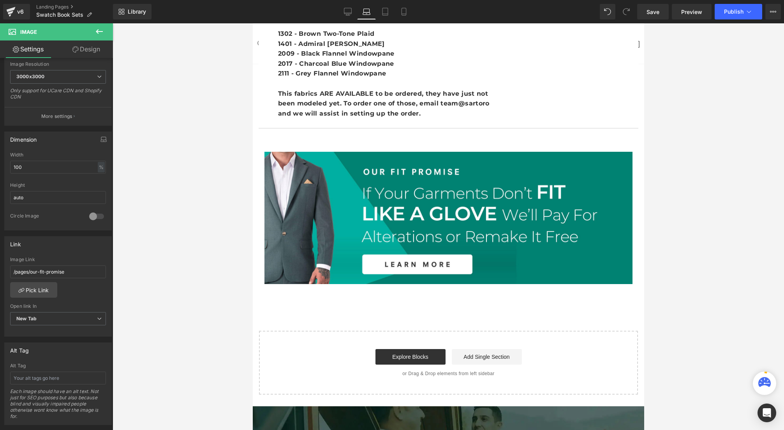
scroll to position [2056, 0]
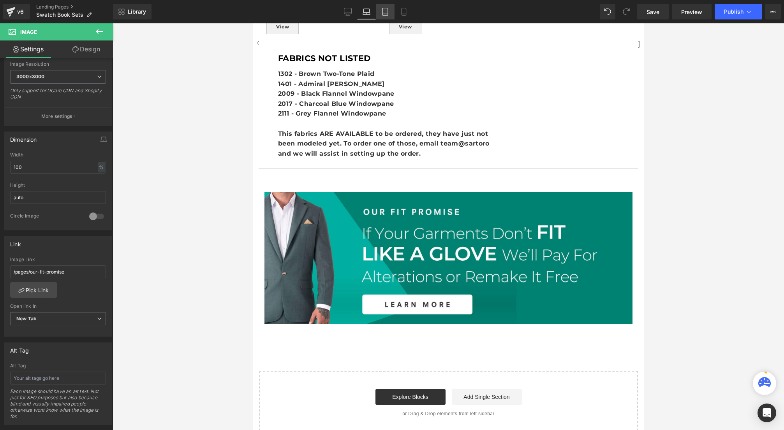
click at [379, 13] on link "Tablet" at bounding box center [385, 12] width 19 height 16
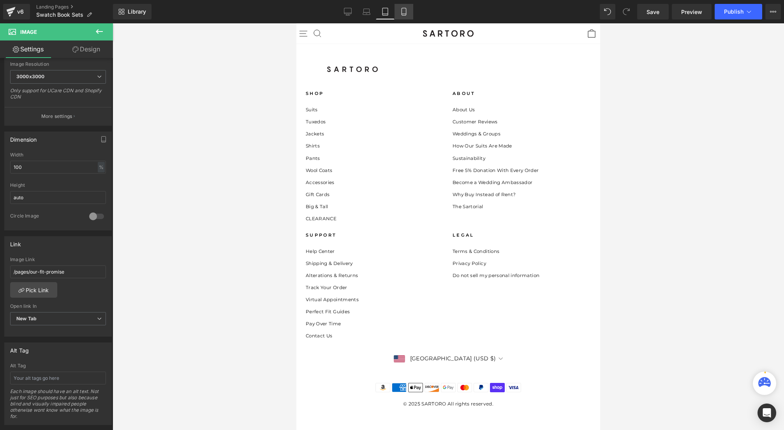
scroll to position [1665, 0]
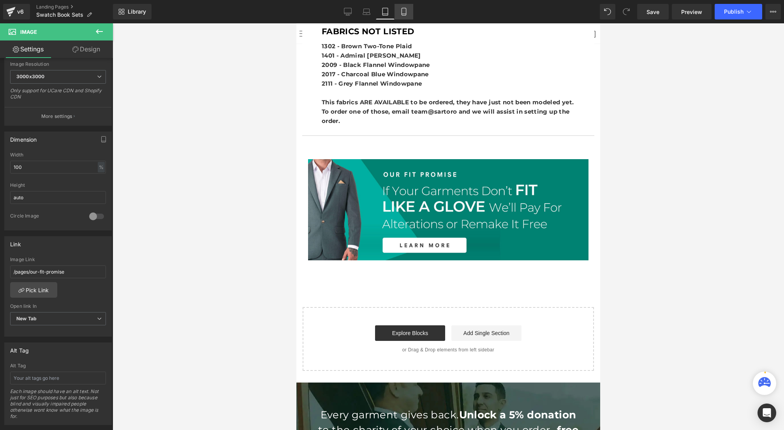
click at [403, 12] on icon at bounding box center [404, 12] width 8 height 8
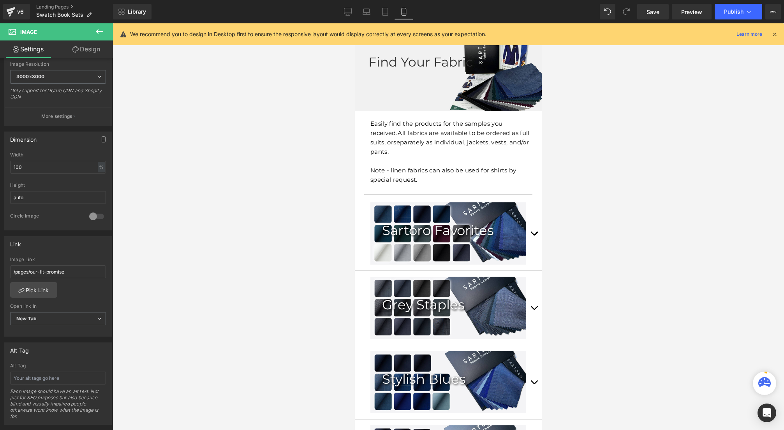
scroll to position [40, 0]
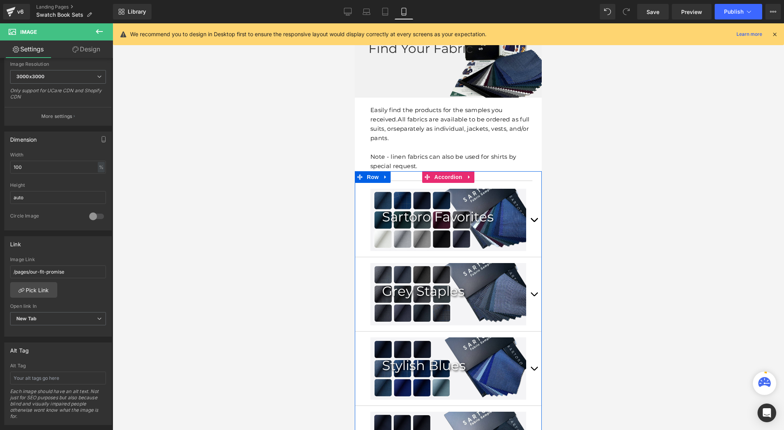
click at [531, 218] on button "button" at bounding box center [534, 220] width 16 height 74
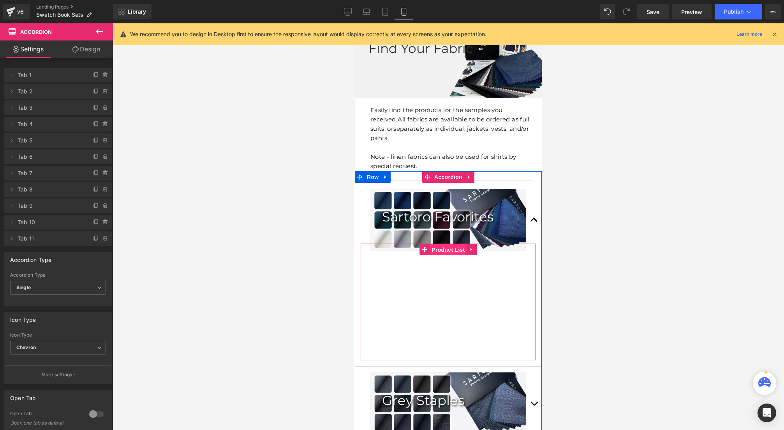
click at [444, 250] on span "Product List" at bounding box center [447, 250] width 37 height 12
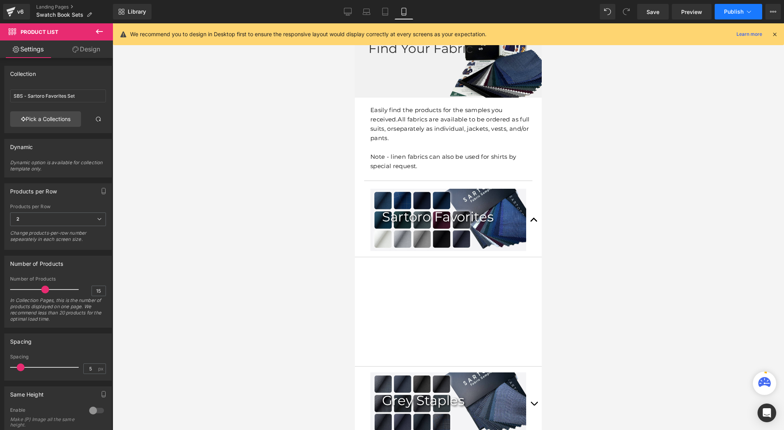
click at [728, 13] on span "Publish" at bounding box center [733, 12] width 19 height 6
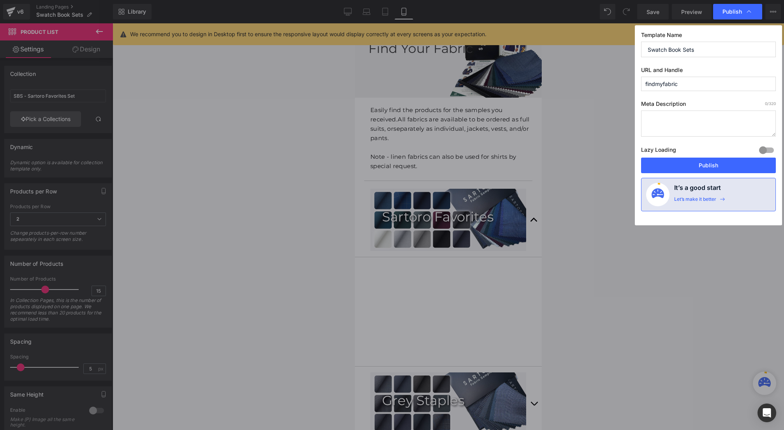
click at [664, 84] on input "findmyfabric" at bounding box center [708, 84] width 135 height 14
click at [704, 167] on button "Publish" at bounding box center [708, 166] width 135 height 16
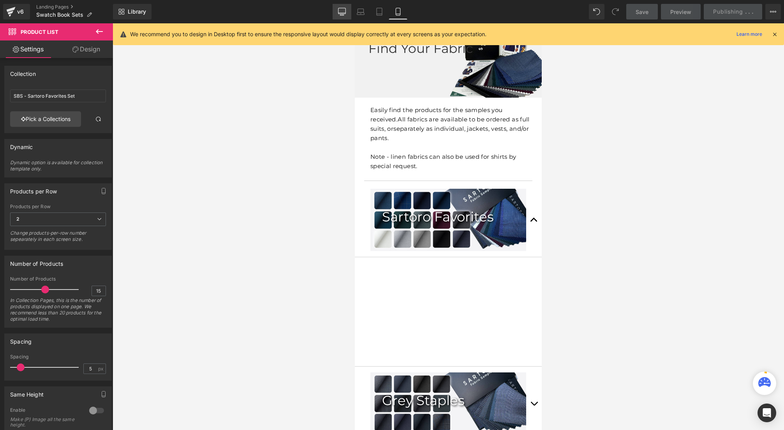
click at [341, 8] on icon at bounding box center [341, 11] width 7 height 6
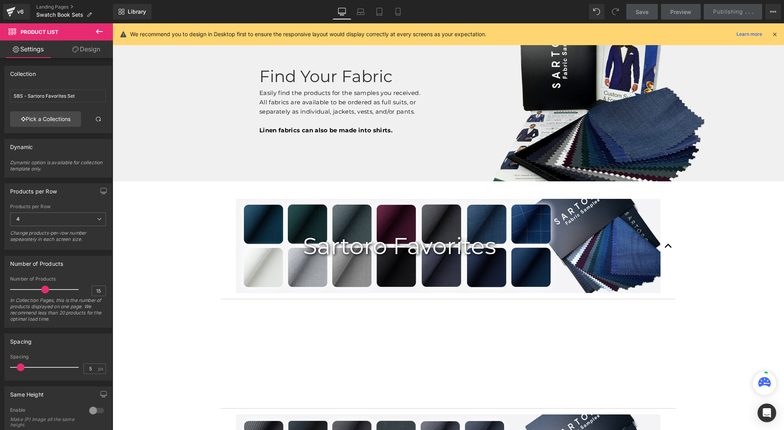
scroll to position [325, 0]
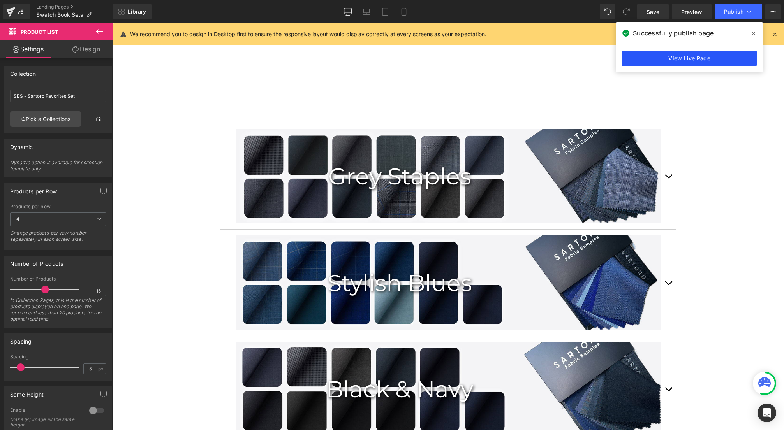
click at [689, 60] on link "View Live Page" at bounding box center [689, 59] width 135 height 16
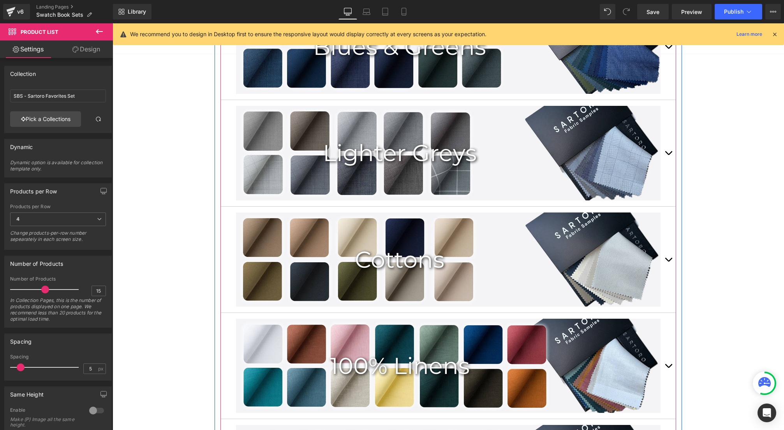
scroll to position [935, 0]
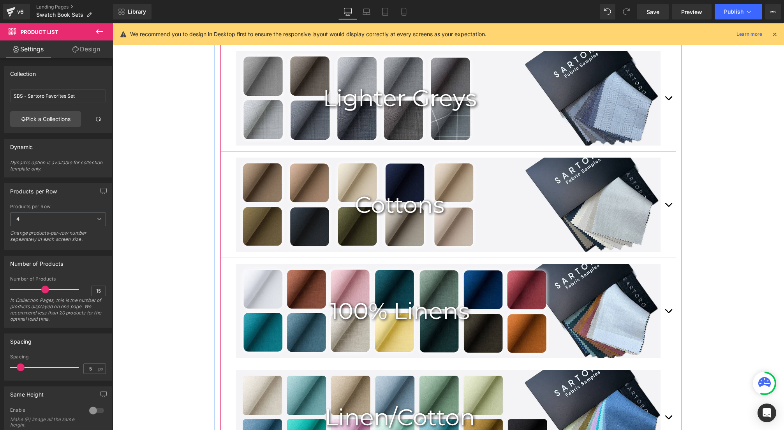
click at [441, 180] on div "Cottons Heading" at bounding box center [448, 205] width 424 height 94
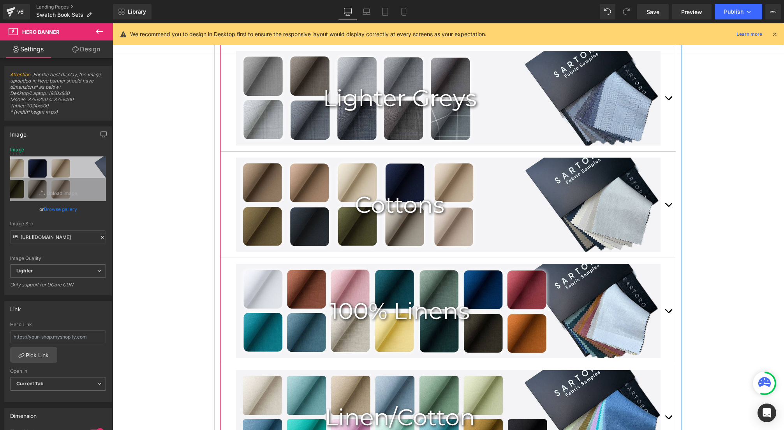
click at [667, 201] on button "button" at bounding box center [668, 205] width 16 height 106
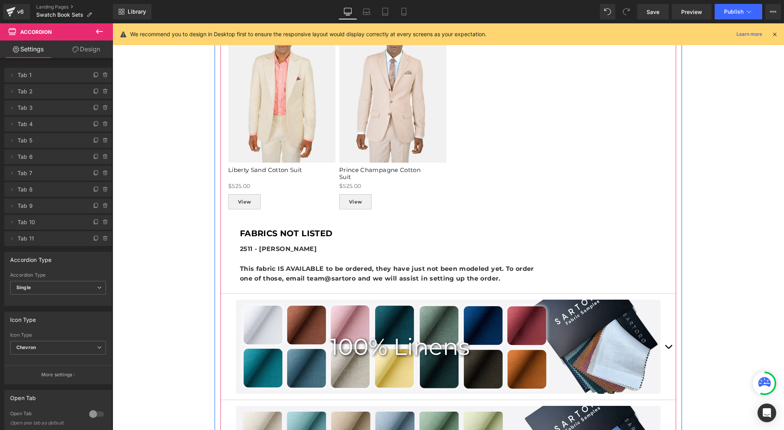
scroll to position [1560, 0]
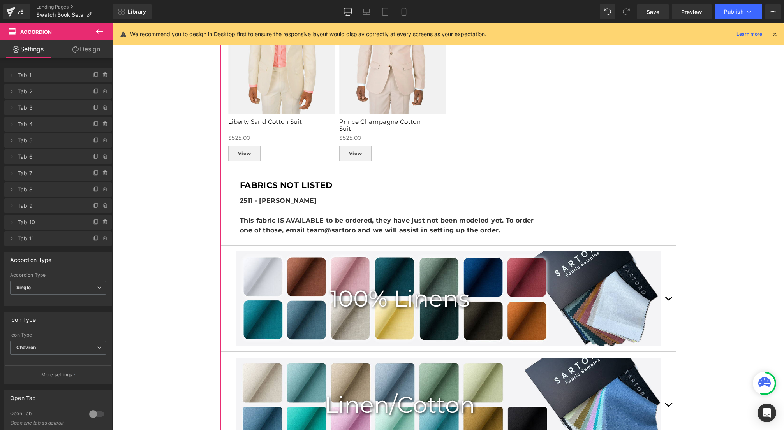
click at [310, 190] on div "FABRICS NOT LISTED Text Block" at bounding box center [394, 185] width 308 height 13
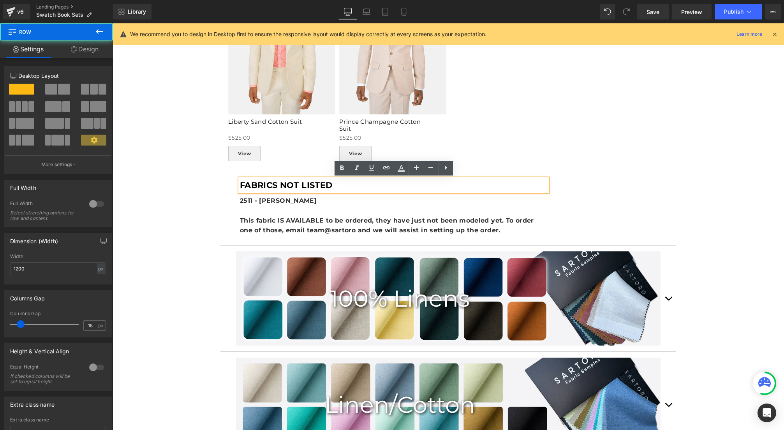
click at [236, 211] on div "FABRICS NOT LISTED Text Block 2511 - [PERSON_NAME] This fabric IS AVAILABLE to …" at bounding box center [389, 207] width 327 height 57
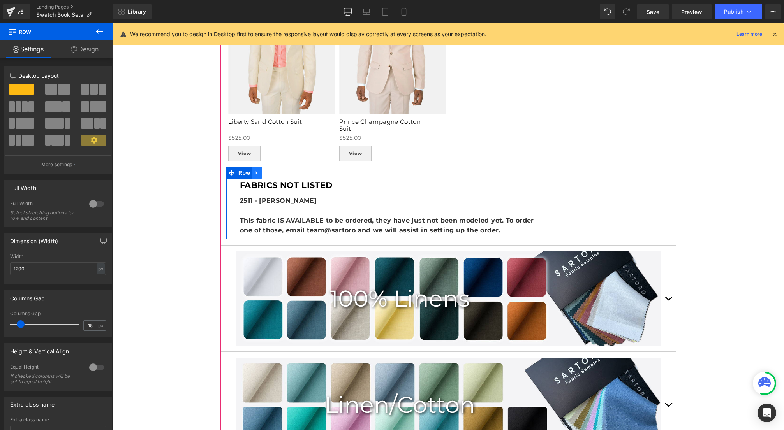
click at [257, 170] on icon at bounding box center [256, 173] width 5 height 6
click at [276, 171] on icon at bounding box center [276, 172] width 5 height 5
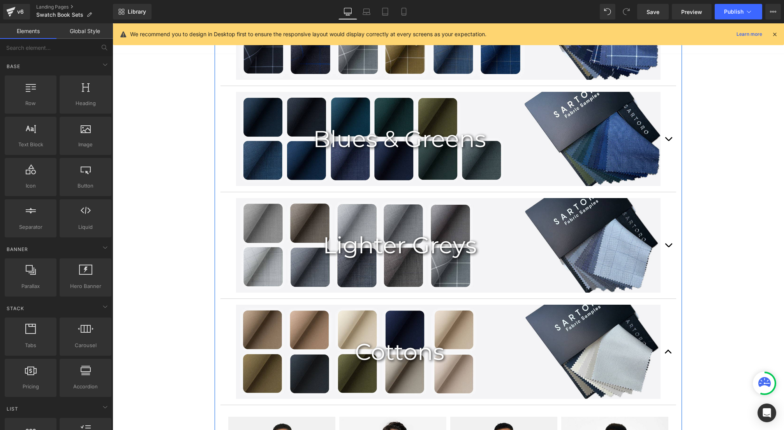
scroll to position [680, 0]
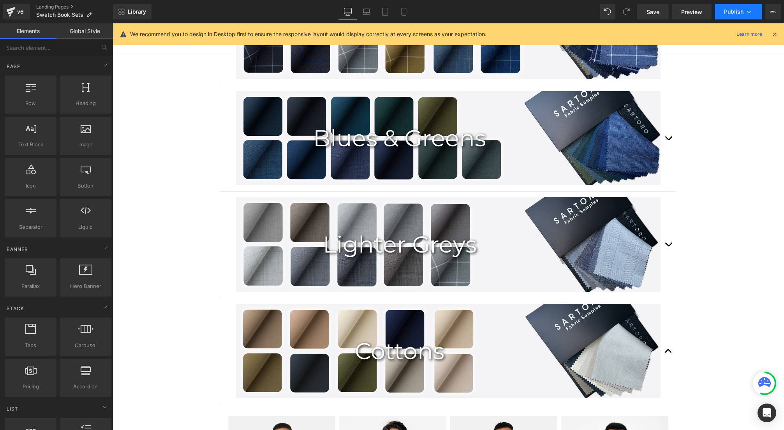
click at [726, 14] on span "Publish" at bounding box center [733, 12] width 19 height 6
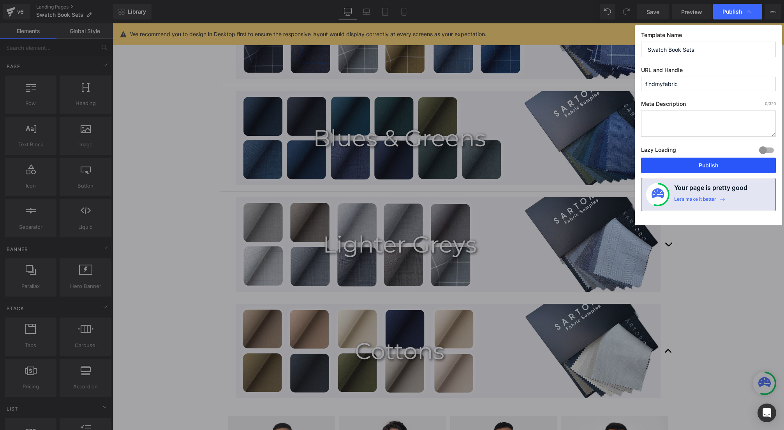
click at [690, 165] on button "Publish" at bounding box center [708, 166] width 135 height 16
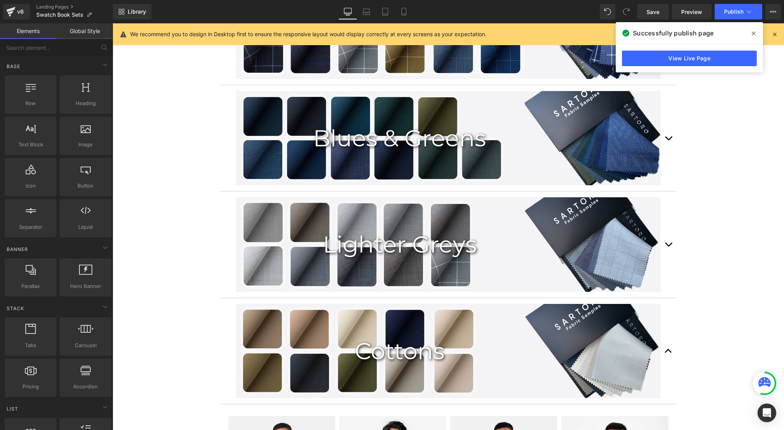
click at [754, 27] on span at bounding box center [753, 33] width 12 height 12
